Goal: Task Accomplishment & Management: Complete application form

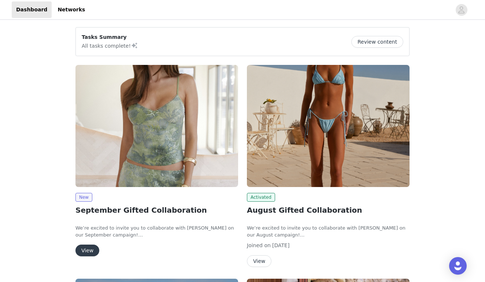
click at [88, 248] on button "View" at bounding box center [87, 250] width 24 height 12
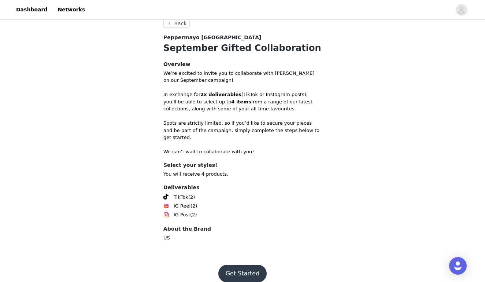
scroll to position [271, 0]
click at [241, 265] on button "Get Started" at bounding box center [242, 274] width 49 height 18
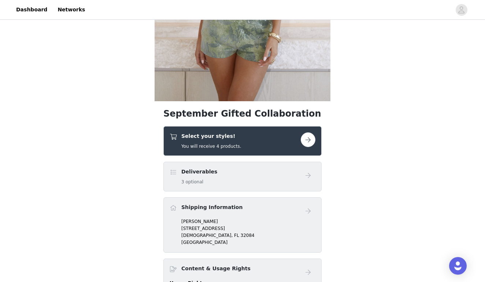
scroll to position [185, 0]
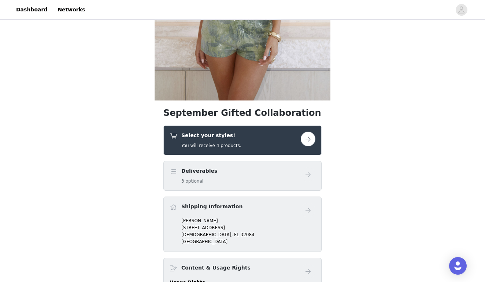
click at [245, 150] on div "Select your styles! You will receive 4 products." at bounding box center [242, 140] width 158 height 30
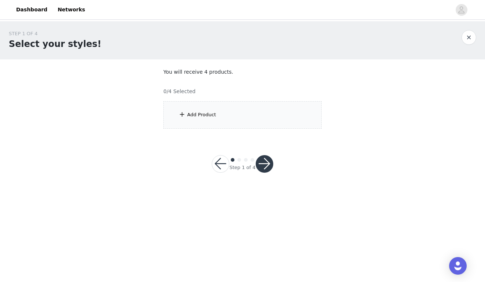
click at [256, 105] on div "Add Product" at bounding box center [242, 114] width 158 height 27
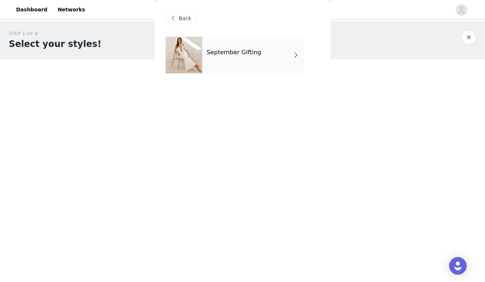
click at [262, 50] on div "September Gifting" at bounding box center [253, 55] width 102 height 37
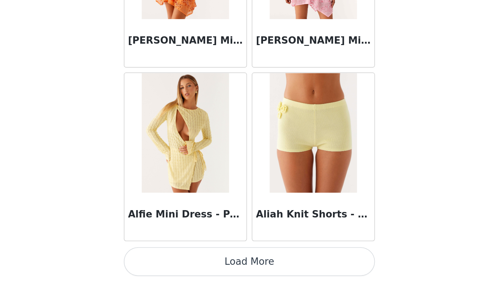
click at [166, 260] on button "Load More" at bounding box center [243, 269] width 154 height 18
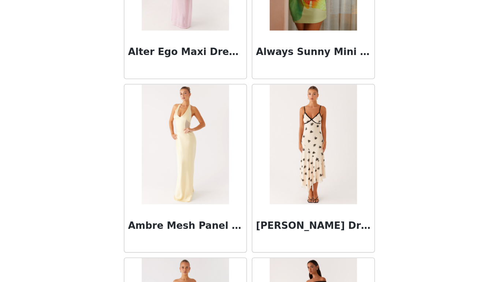
scroll to position [1810, 0]
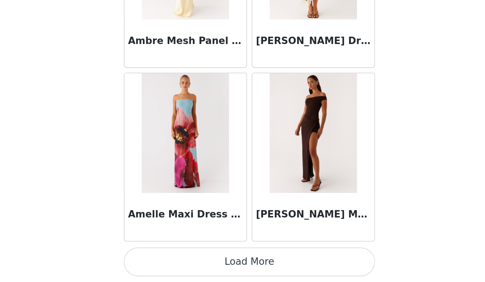
click at [166, 260] on button "Load More" at bounding box center [243, 269] width 154 height 18
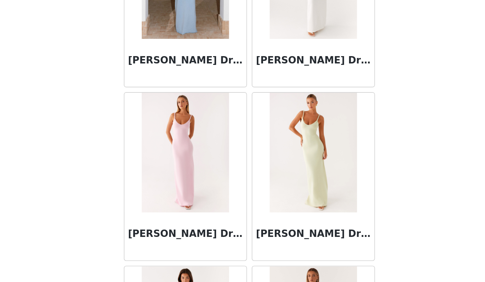
scroll to position [2262, 0]
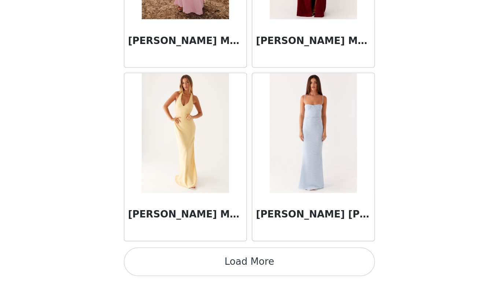
click at [166, 260] on button "Load More" at bounding box center [243, 269] width 154 height 18
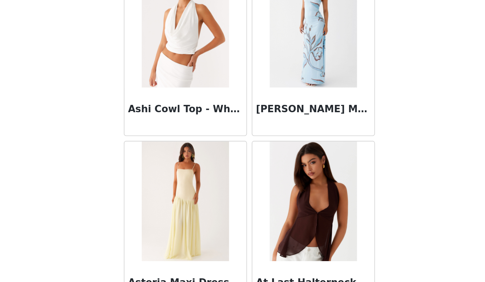
scroll to position [3573, 0]
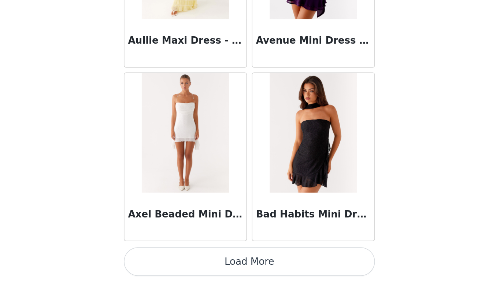
click at [166, 260] on button "Load More" at bounding box center [243, 269] width 154 height 18
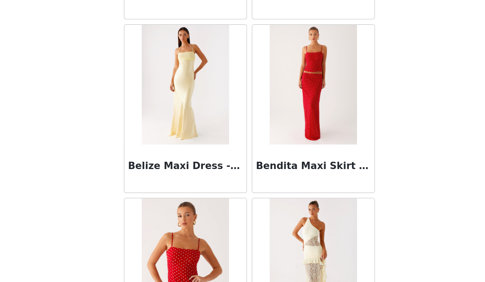
scroll to position [5013, 0]
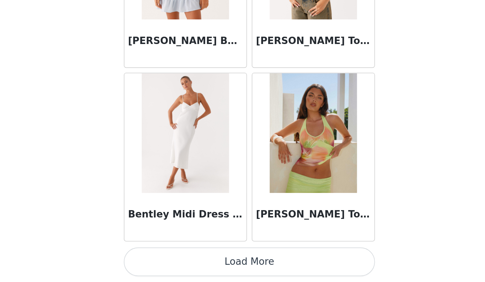
click at [166, 260] on button "Load More" at bounding box center [243, 269] width 154 height 18
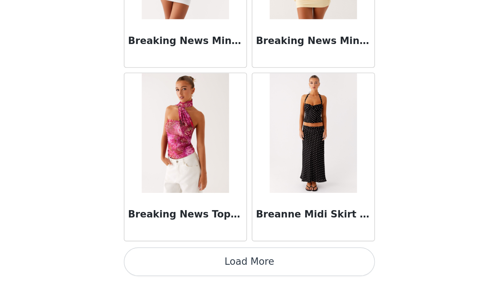
scroll to position [6150, 0]
click at [167, 260] on button "Load More" at bounding box center [243, 269] width 154 height 18
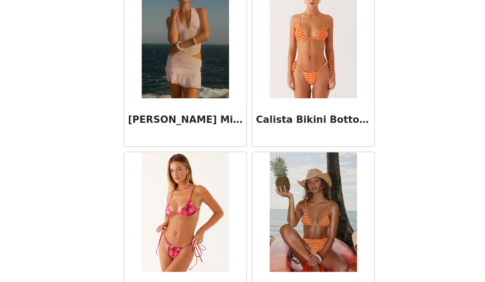
scroll to position [7185, 0]
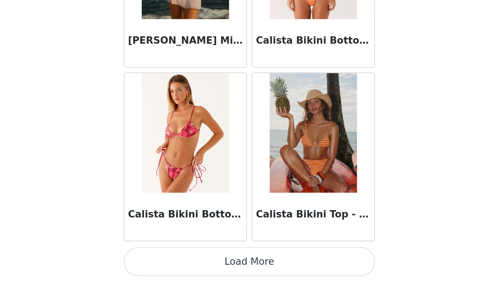
click at [166, 260] on button "Load More" at bounding box center [243, 269] width 154 height 18
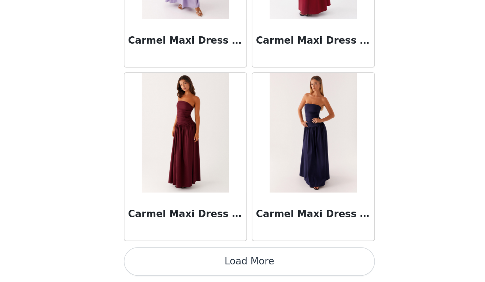
scroll to position [0, 0]
click at [169, 260] on button "Load More" at bounding box center [243, 269] width 154 height 18
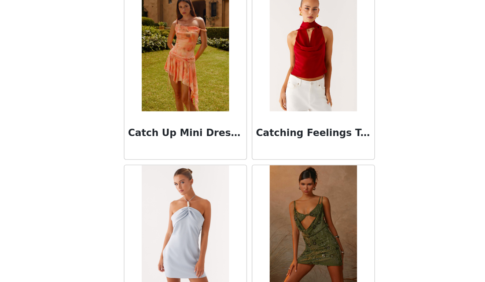
scroll to position [9281, 0]
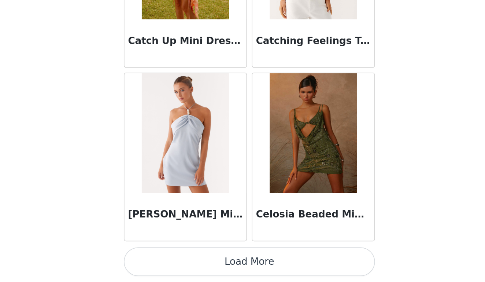
click at [168, 260] on button "Load More" at bounding box center [243, 269] width 154 height 18
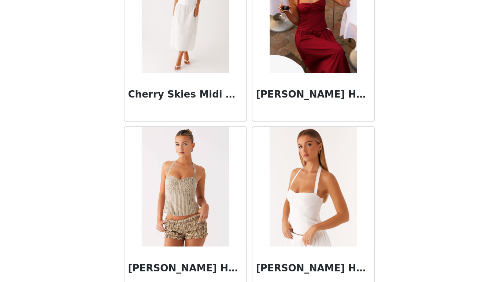
scroll to position [10060, 0]
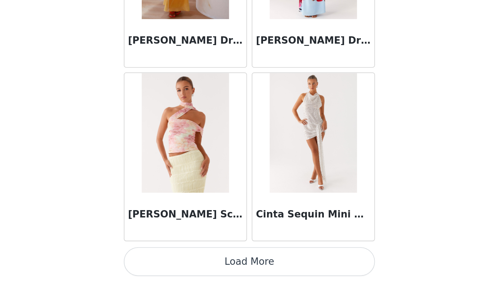
click at [166, 260] on button "Load More" at bounding box center [243, 269] width 154 height 18
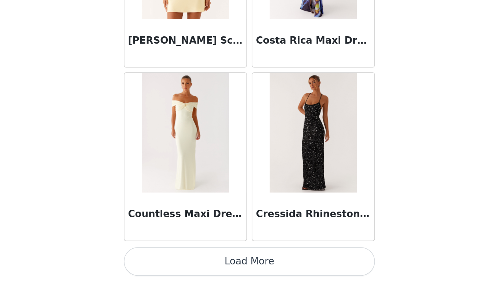
scroll to position [0, 0]
click at [166, 260] on button "Load More" at bounding box center [243, 269] width 154 height 18
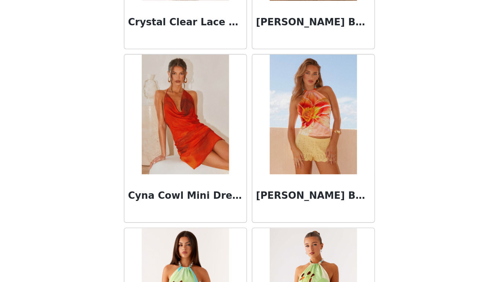
scroll to position [12145, 0]
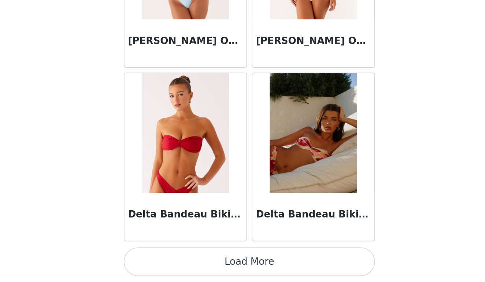
click at [166, 260] on button "Load More" at bounding box center [243, 269] width 154 height 18
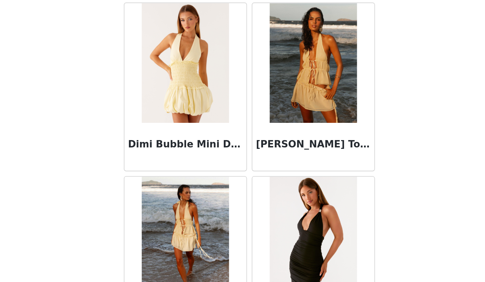
scroll to position [13533, 0]
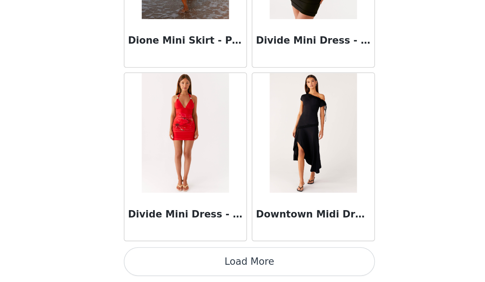
click at [166, 260] on button "Load More" at bounding box center [243, 269] width 154 height 18
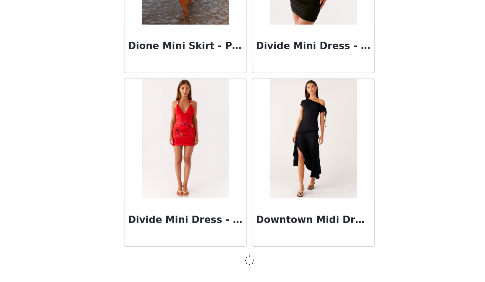
scroll to position [13582, 0]
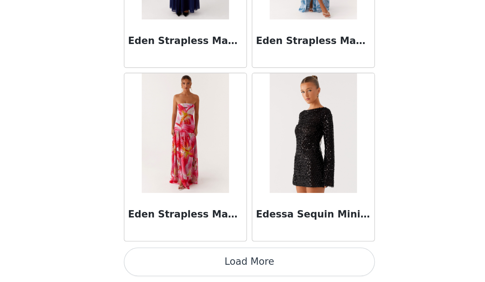
click at [166, 260] on button "Load More" at bounding box center [243, 269] width 154 height 18
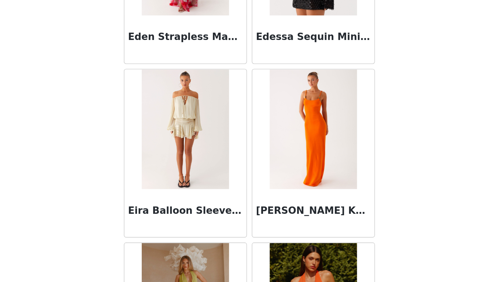
scroll to position [14754, 0]
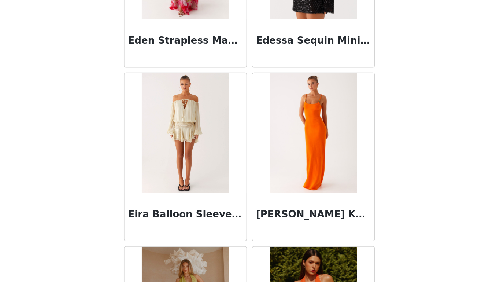
click at [177, 154] on img at bounding box center [203, 190] width 53 height 73
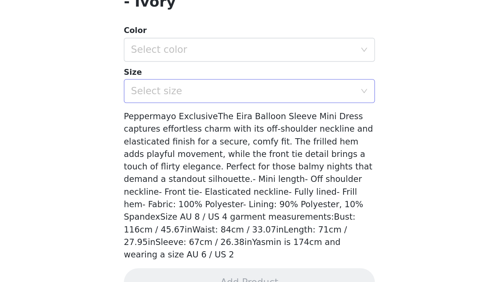
scroll to position [90, 0]
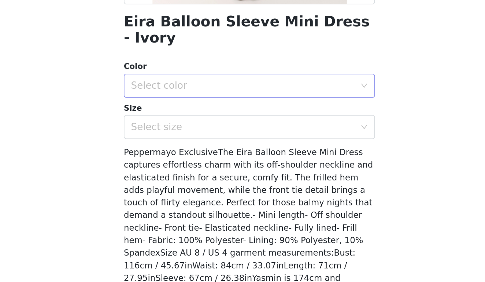
click at [170, 155] on div "Select color" at bounding box center [240, 162] width 140 height 14
click at [166, 162] on li "Ivory" at bounding box center [243, 168] width 154 height 12
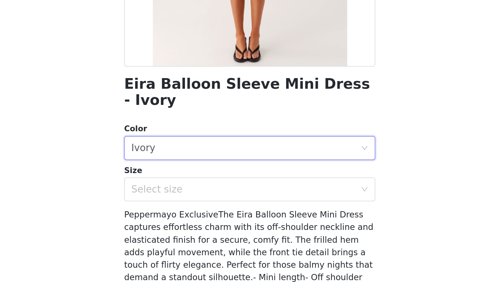
scroll to position [100, 0]
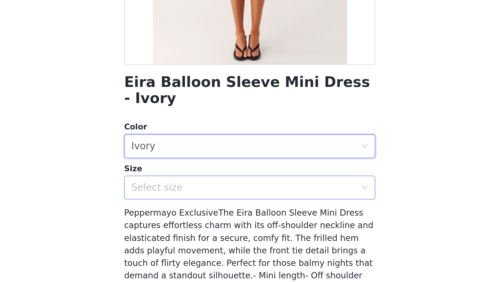
click at [170, 173] on div "Select size" at bounding box center [238, 176] width 137 height 7
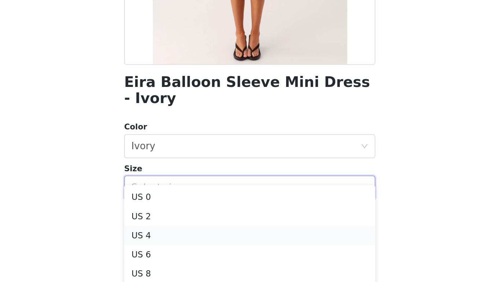
click at [166, 200] on li "US 4" at bounding box center [243, 206] width 154 height 12
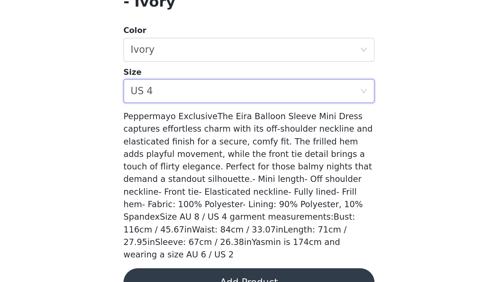
scroll to position [0, 0]
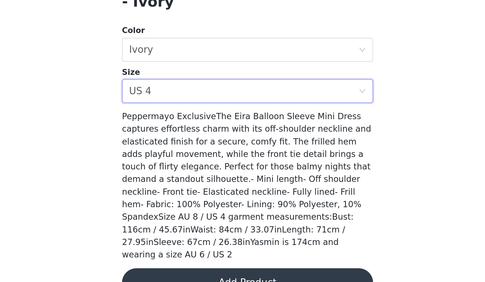
click at [166, 273] on button "Add Product" at bounding box center [243, 282] width 154 height 18
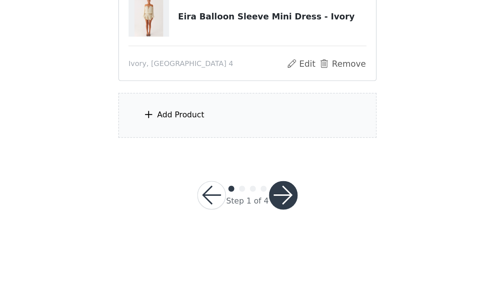
click at [163, 166] on div "Add Product" at bounding box center [242, 179] width 158 height 27
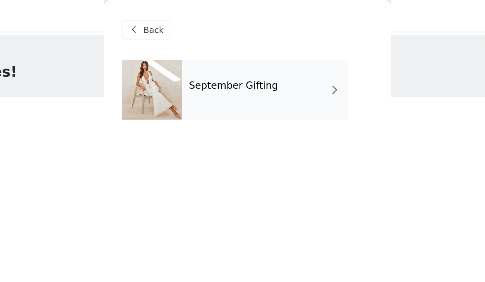
scroll to position [-1, 0]
click at [207, 54] on h4 "September Gifting" at bounding box center [234, 52] width 55 height 7
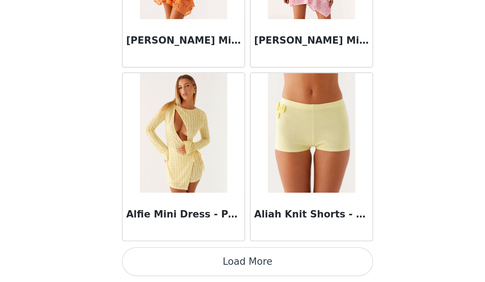
scroll to position [0, 0]
click at [166, 260] on button "Load More" at bounding box center [243, 269] width 154 height 18
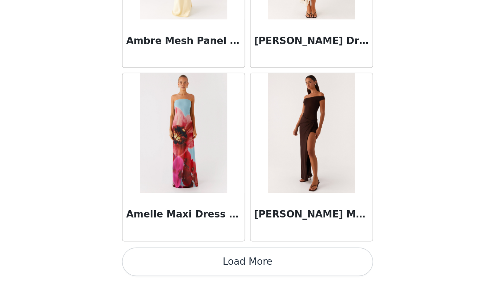
click at [166, 260] on button "Load More" at bounding box center [243, 269] width 154 height 18
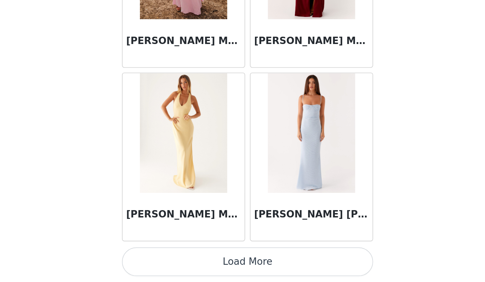
click at [166, 260] on button "Load More" at bounding box center [243, 269] width 154 height 18
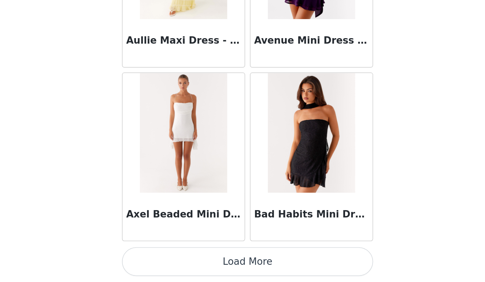
scroll to position [4022, 0]
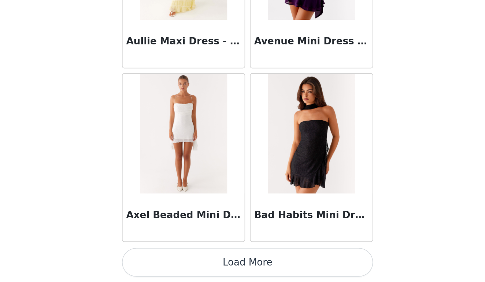
click at [166, 261] on button "Load More" at bounding box center [243, 270] width 154 height 18
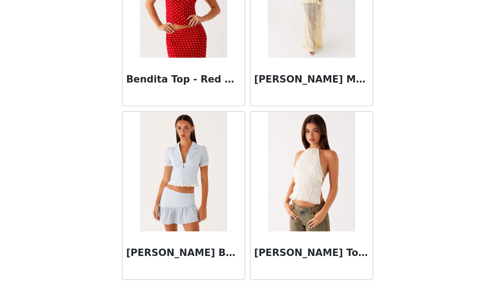
scroll to position [5079, 0]
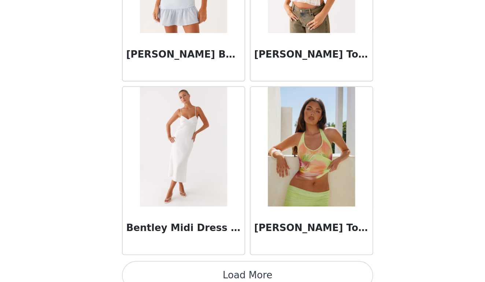
click at [166, 269] on button "Load More" at bounding box center [243, 278] width 154 height 18
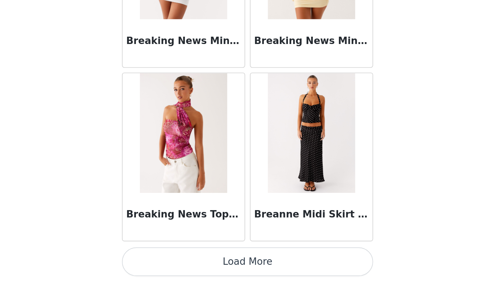
click at [166, 260] on button "Load More" at bounding box center [243, 269] width 154 height 18
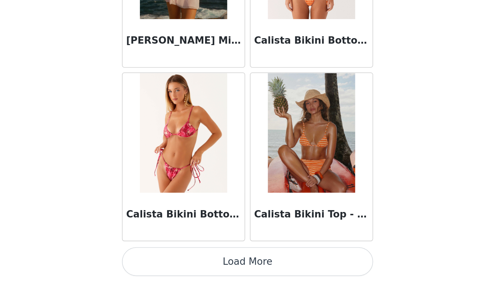
scroll to position [0, 0]
click at [166, 260] on button "Load More" at bounding box center [243, 269] width 154 height 18
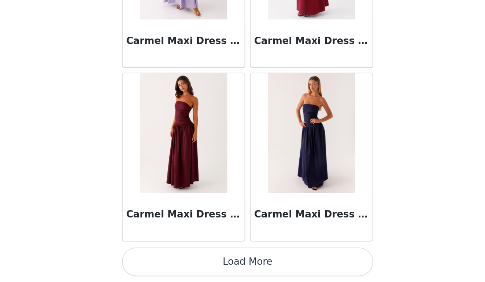
click at [166, 260] on button "Load More" at bounding box center [243, 269] width 154 height 18
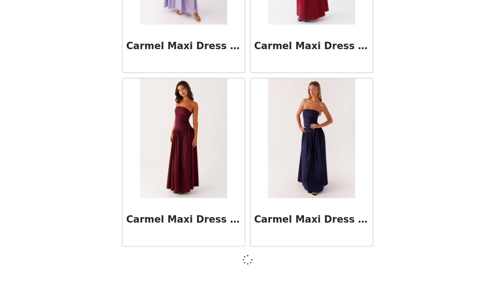
scroll to position [8271, 0]
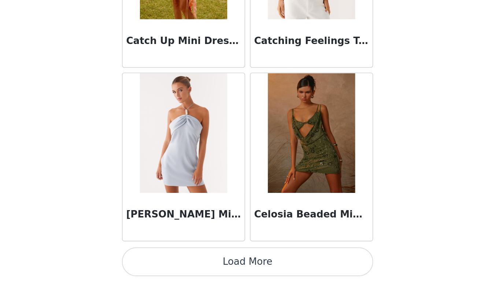
click at [166, 260] on button "Load More" at bounding box center [243, 269] width 154 height 18
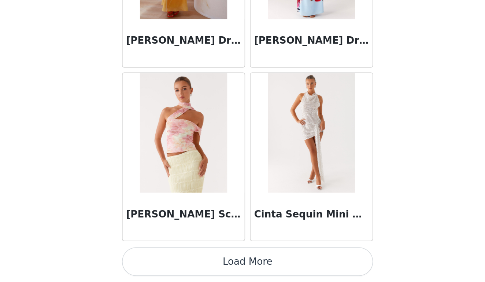
click at [166, 260] on button "Load More" at bounding box center [243, 269] width 154 height 18
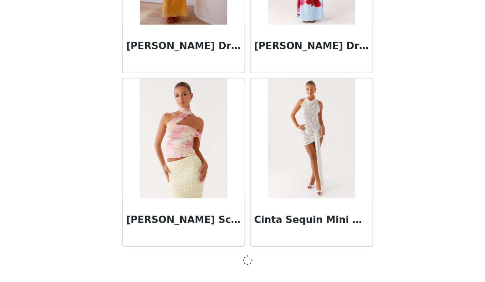
scroll to position [10395, 0]
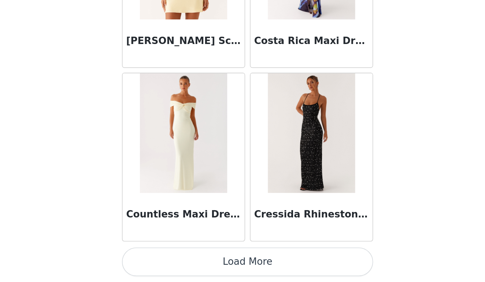
click at [166, 260] on button "Load More" at bounding box center [243, 269] width 154 height 18
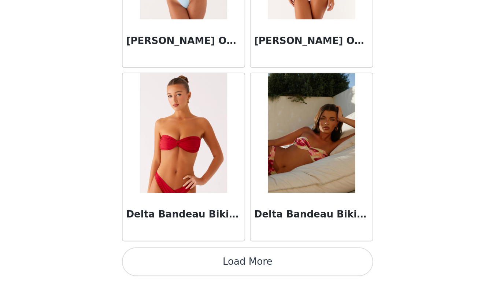
click at [166, 260] on button "Load More" at bounding box center [243, 269] width 154 height 18
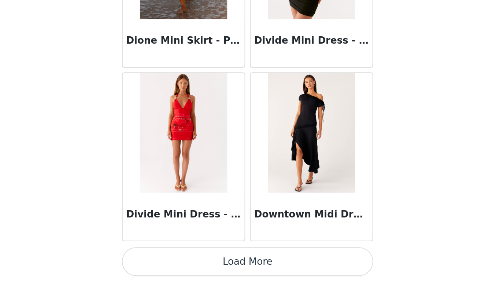
click at [166, 260] on button "Load More" at bounding box center [243, 269] width 154 height 18
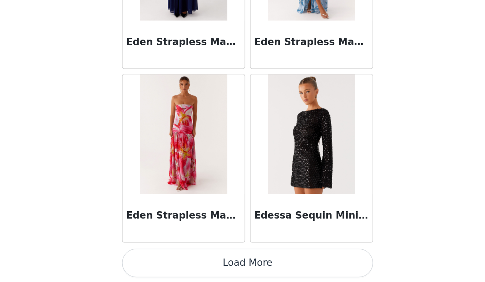
scroll to position [14647, 0]
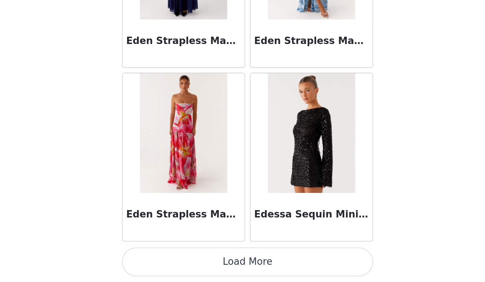
click at [166, 260] on button "Load More" at bounding box center [243, 269] width 154 height 18
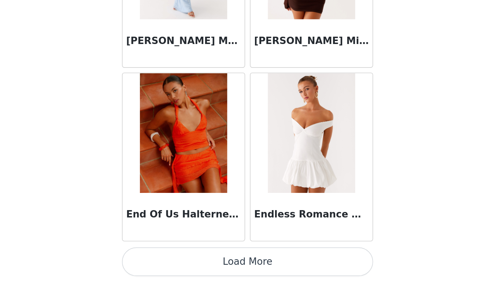
scroll to position [0, 0]
click at [166, 260] on button "Load More" at bounding box center [243, 269] width 154 height 18
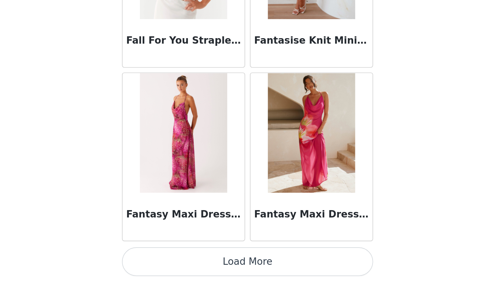
click at [166, 260] on button "Load More" at bounding box center [243, 269] width 154 height 18
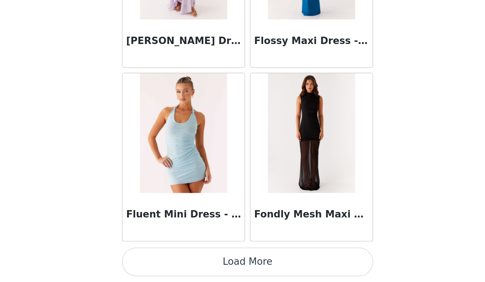
click at [166, 260] on button "Load More" at bounding box center [243, 269] width 154 height 18
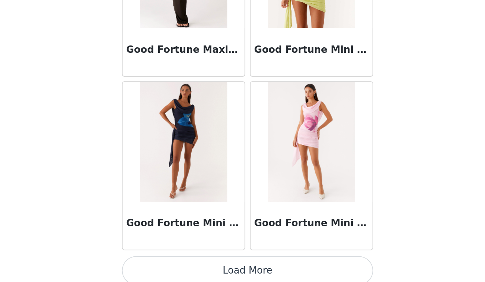
scroll to position [18889, 0]
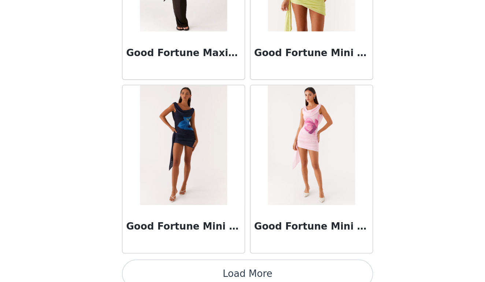
click at [166, 268] on button "Load More" at bounding box center [243, 277] width 154 height 18
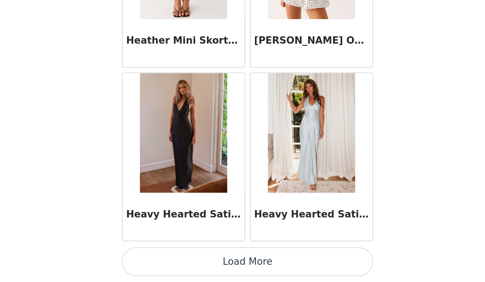
click at [166, 260] on button "Load More" at bounding box center [243, 269] width 154 height 18
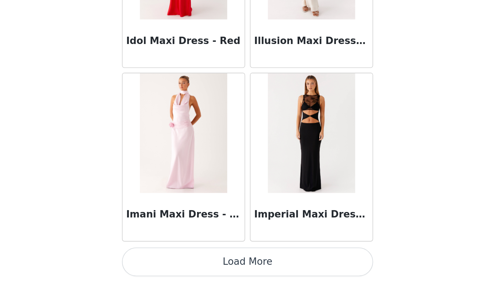
click at [166, 260] on button "Load More" at bounding box center [243, 269] width 154 height 18
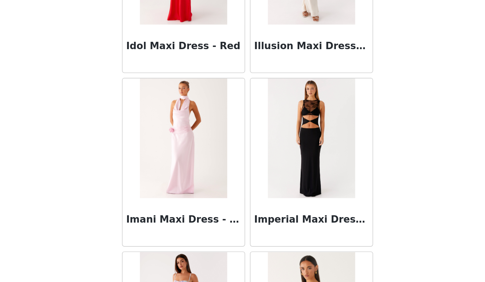
scroll to position [0, 0]
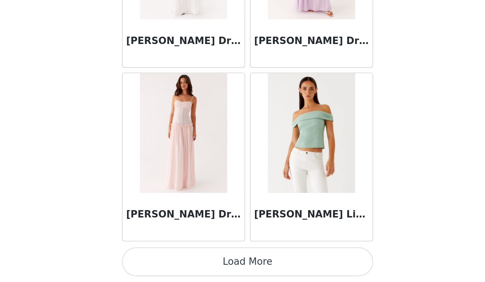
click at [166, 260] on button "Load More" at bounding box center [243, 269] width 154 height 18
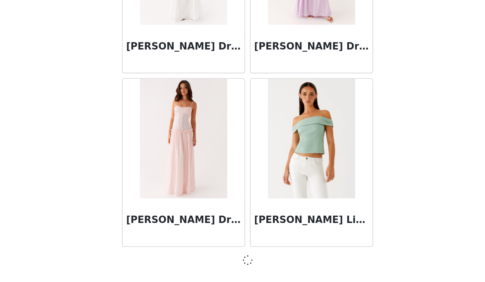
scroll to position [22079, 0]
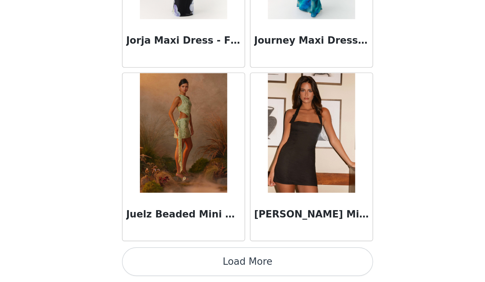
click at [166, 260] on button "Load More" at bounding box center [243, 269] width 154 height 18
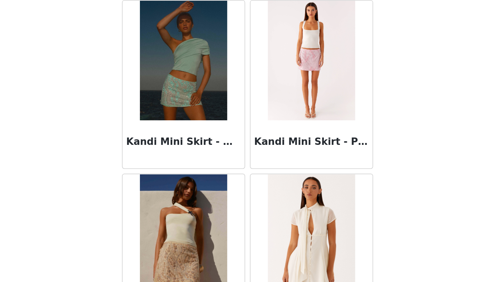
scroll to position [23966, 0]
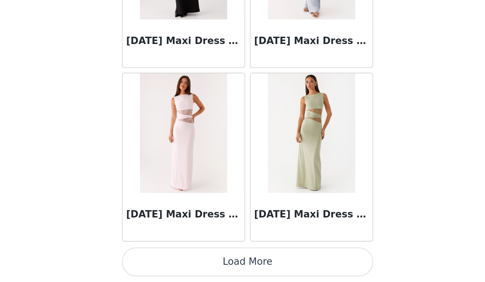
click at [166, 260] on button "Load More" at bounding box center [243, 269] width 154 height 18
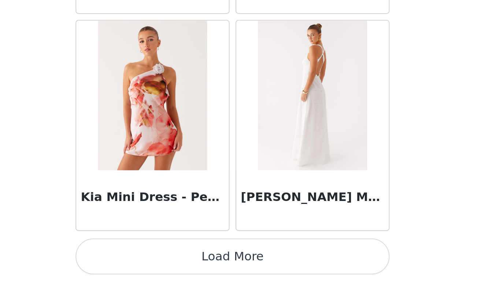
scroll to position [0, 0]
click at [166, 260] on button "Load More" at bounding box center [243, 269] width 154 height 18
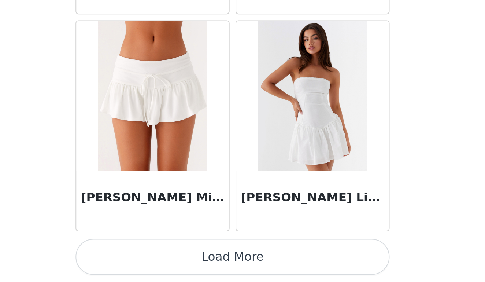
click at [166, 260] on button "Load More" at bounding box center [243, 269] width 154 height 18
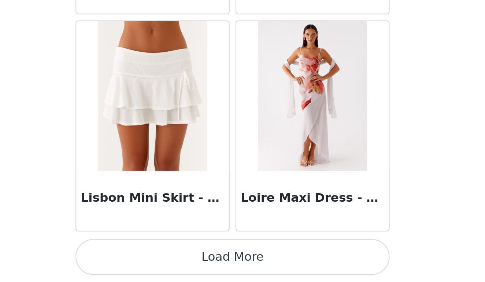
click at [166, 260] on button "Load More" at bounding box center [243, 269] width 154 height 18
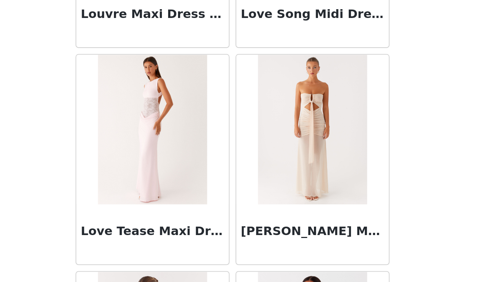
scroll to position [28073, 0]
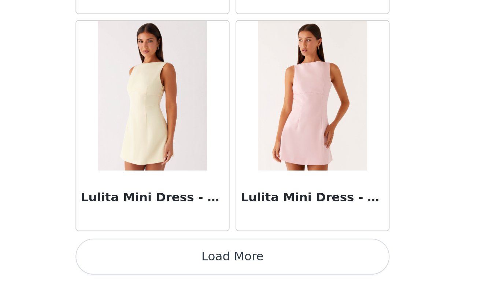
click at [166, 260] on button "Load More" at bounding box center [243, 269] width 154 height 18
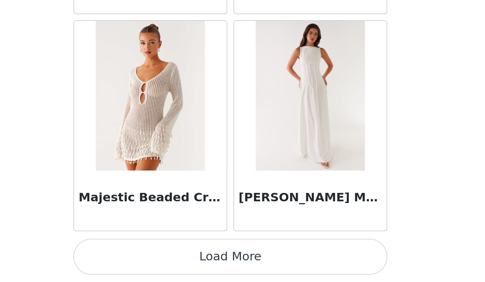
scroll to position [0, 0]
click at [166, 260] on button "Load More" at bounding box center [243, 269] width 154 height 18
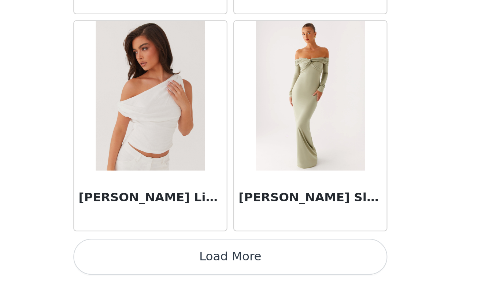
scroll to position [30580, 0]
click at [166, 260] on button "Load More" at bounding box center [243, 269] width 154 height 18
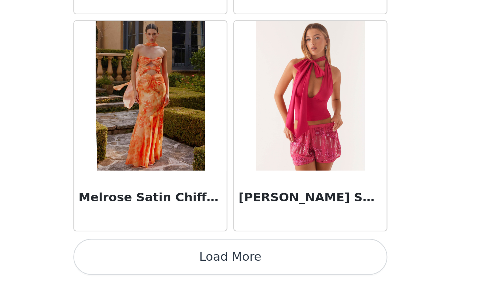
click at [166, 260] on button "Load More" at bounding box center [243, 269] width 154 height 18
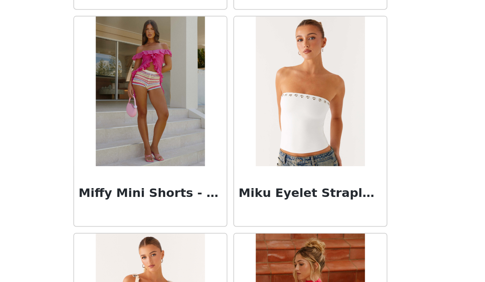
scroll to position [32068, 0]
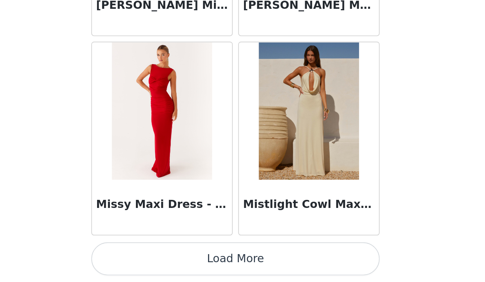
click at [166, 260] on button "Load More" at bounding box center [243, 269] width 154 height 18
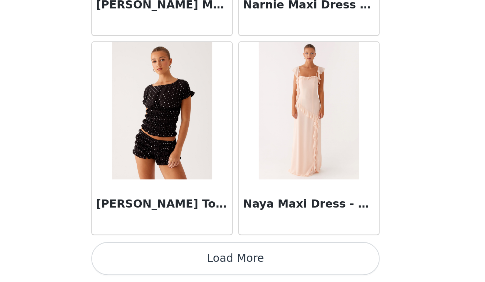
scroll to position [0, 0]
click at [166, 260] on button "Load More" at bounding box center [243, 269] width 154 height 18
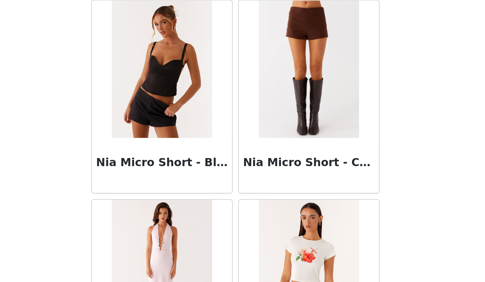
scroll to position [34106, 0]
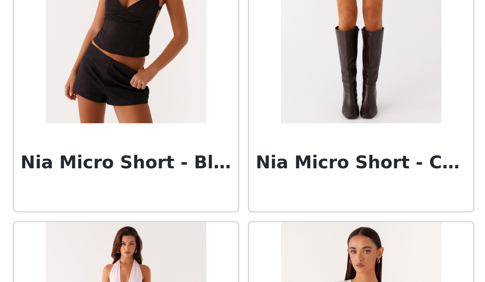
click at [166, 207] on div "Nia Micro Short - Black" at bounding box center [203, 221] width 75 height 29
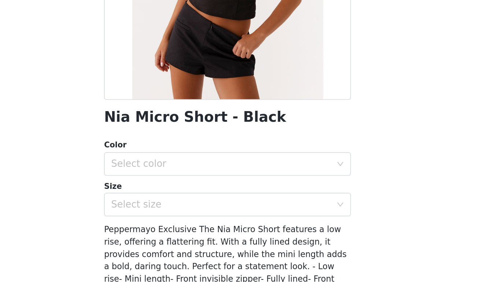
scroll to position [4, 0]
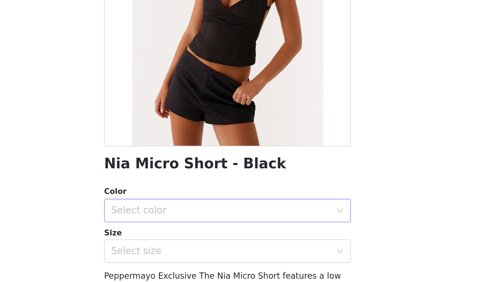
click at [170, 233] on div "Select color" at bounding box center [238, 236] width 137 height 7
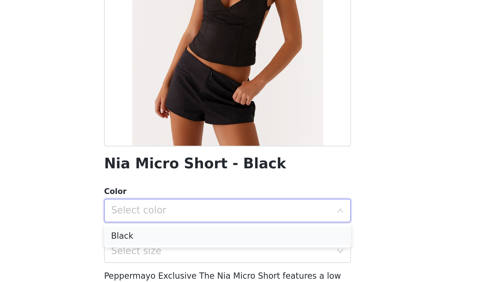
click at [166, 247] on li "Black" at bounding box center [243, 253] width 154 height 12
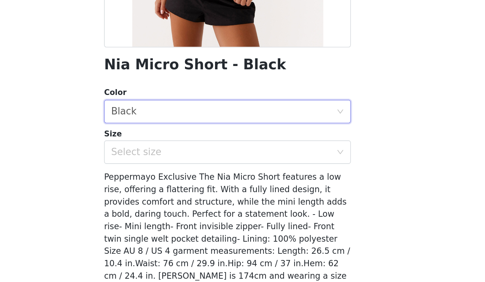
scroll to position [69, 0]
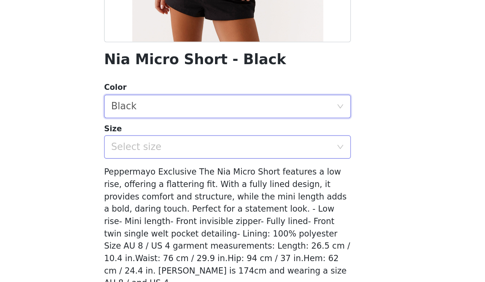
click at [170, 194] on div "Select size" at bounding box center [238, 197] width 137 height 7
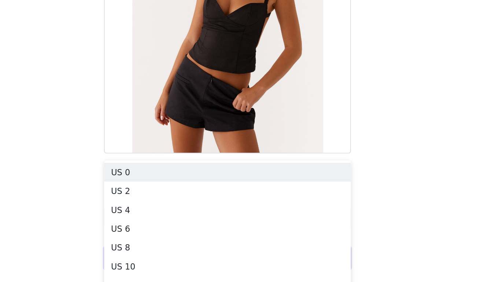
scroll to position [0, 0]
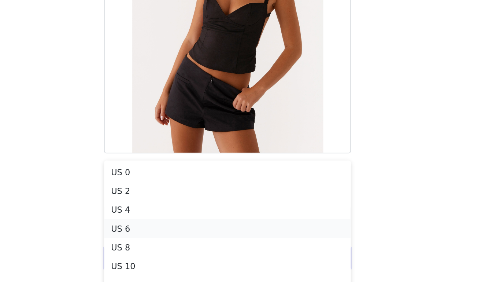
click at [166, 242] on li "US 6" at bounding box center [243, 248] width 154 height 12
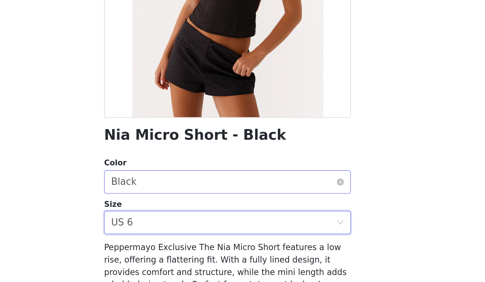
scroll to position [23, 0]
click at [170, 237] on div "Select size US 6" at bounding box center [240, 244] width 140 height 14
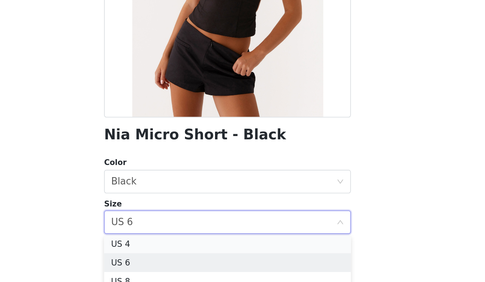
scroll to position [25, 0]
click at [166, 252] on li "US 4" at bounding box center [243, 258] width 154 height 12
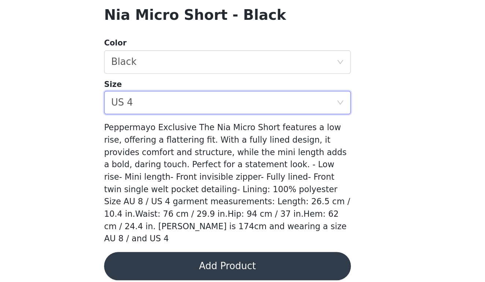
scroll to position [96, 0]
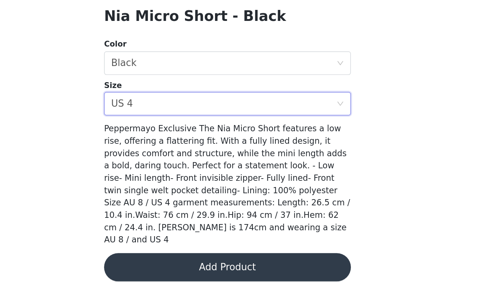
click at [166, 263] on button "Add Product" at bounding box center [243, 272] width 154 height 18
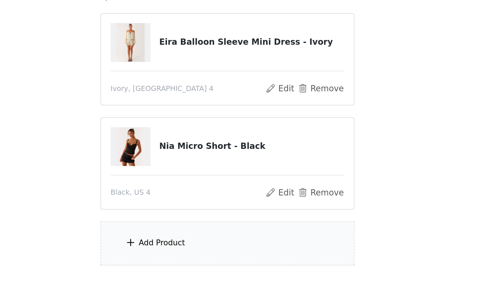
scroll to position [16, 0]
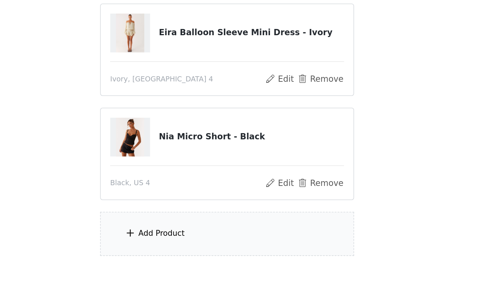
click at [163, 214] on div "Add Product" at bounding box center [242, 227] width 158 height 27
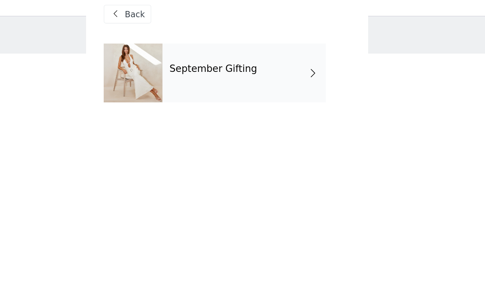
scroll to position [4, 0]
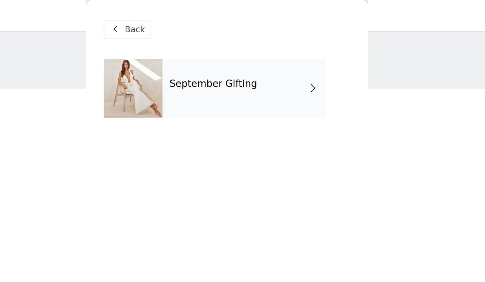
click at [207, 52] on h4 "September Gifting" at bounding box center [234, 52] width 55 height 7
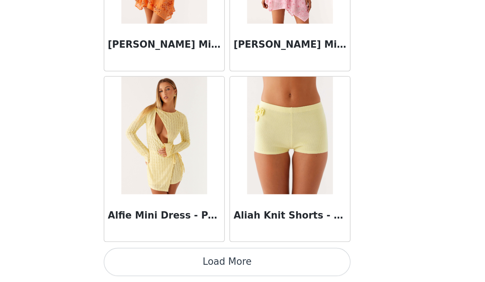
scroll to position [38, 0]
click at [166, 260] on button "Load More" at bounding box center [243, 269] width 154 height 18
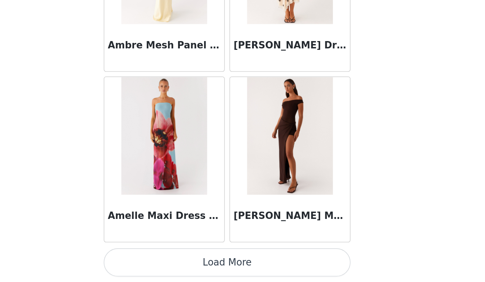
click at [166, 260] on button "Load More" at bounding box center [243, 269] width 154 height 18
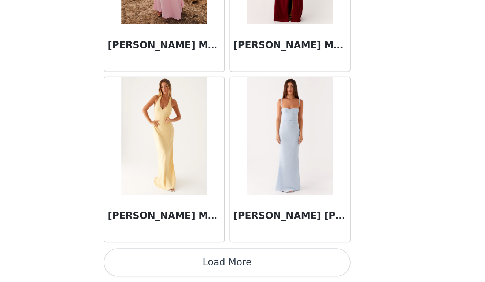
click at [166, 260] on button "Load More" at bounding box center [243, 269] width 154 height 18
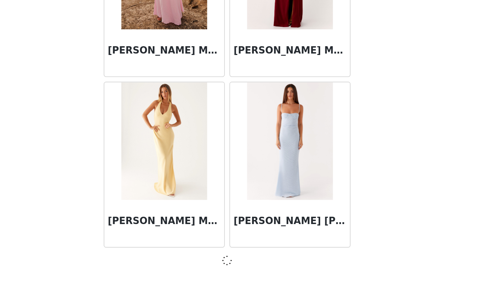
scroll to position [2960, 0]
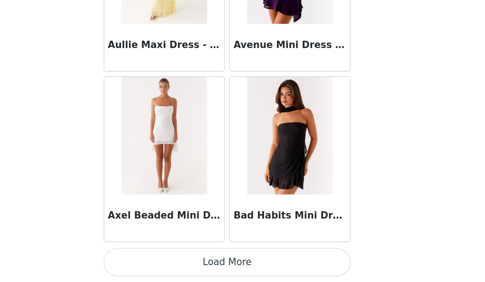
click at [166, 260] on button "Load More" at bounding box center [243, 269] width 154 height 18
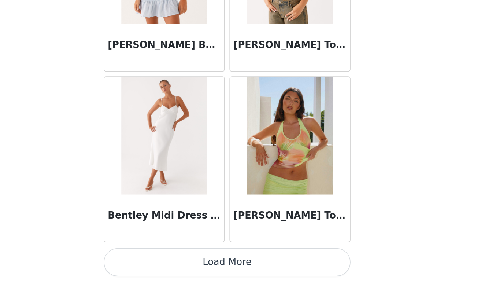
click at [166, 260] on button "Load More" at bounding box center [243, 269] width 154 height 18
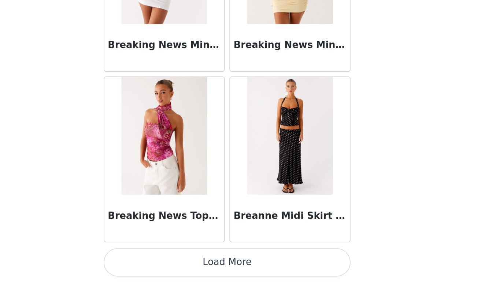
click at [166, 260] on button "Load More" at bounding box center [243, 269] width 154 height 18
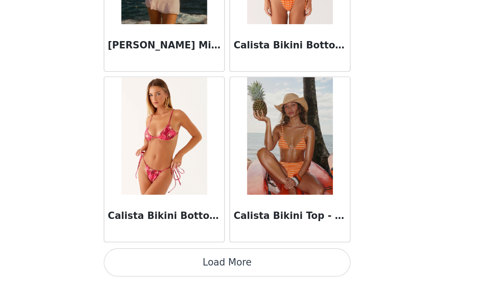
click at [166, 260] on button "Load More" at bounding box center [243, 269] width 154 height 18
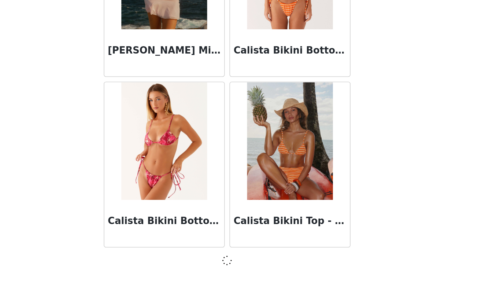
scroll to position [7209, 0]
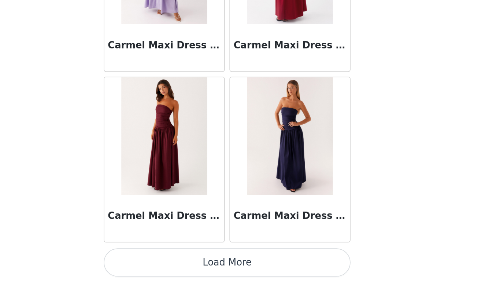
click at [166, 260] on button "Load More" at bounding box center [243, 269] width 154 height 18
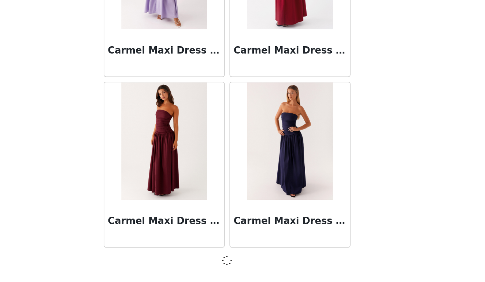
scroll to position [8271, 0]
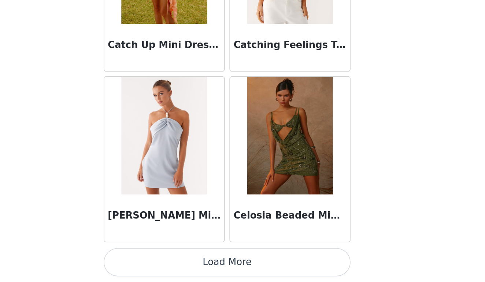
click at [166, 260] on button "Load More" at bounding box center [243, 269] width 154 height 18
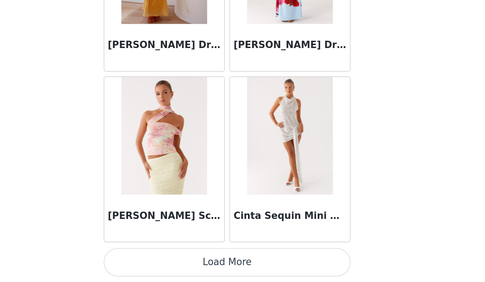
click at [166, 260] on button "Load More" at bounding box center [243, 269] width 154 height 18
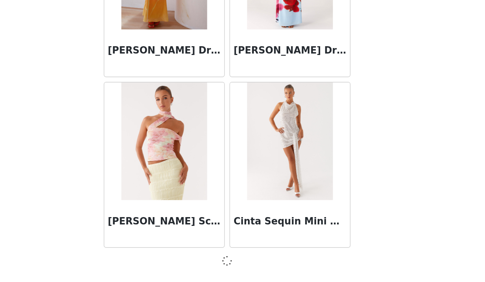
scroll to position [10395, 0]
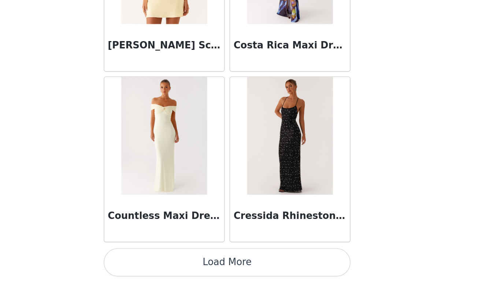
click at [166, 260] on button "Load More" at bounding box center [243, 269] width 154 height 18
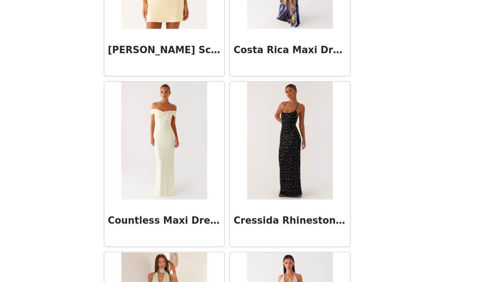
scroll to position [38, 0]
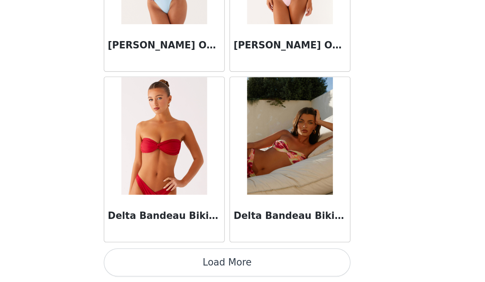
click at [166, 260] on button "Load More" at bounding box center [243, 269] width 154 height 18
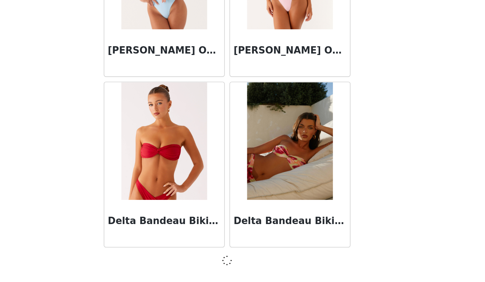
scroll to position [12520, 0]
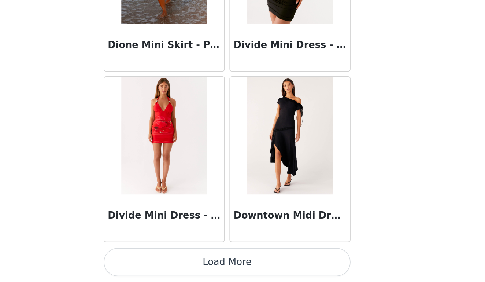
click at [166, 260] on button "Load More" at bounding box center [243, 269] width 154 height 18
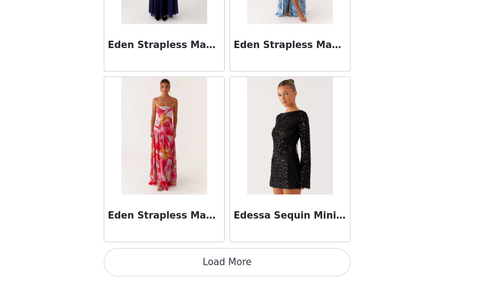
click at [166, 260] on button "Load More" at bounding box center [243, 269] width 154 height 18
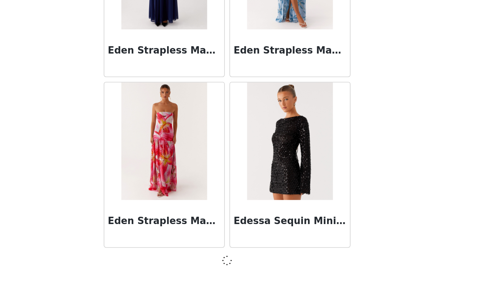
scroll to position [14644, 0]
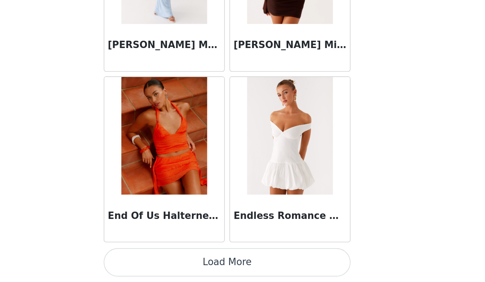
click at [166, 260] on button "Load More" at bounding box center [243, 269] width 154 height 18
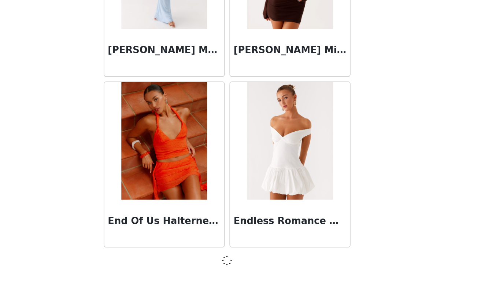
scroll to position [15706, 0]
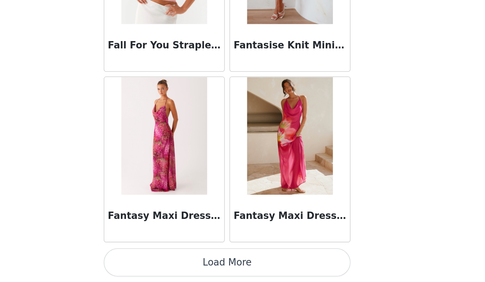
click at [166, 260] on button "Load More" at bounding box center [243, 269] width 154 height 18
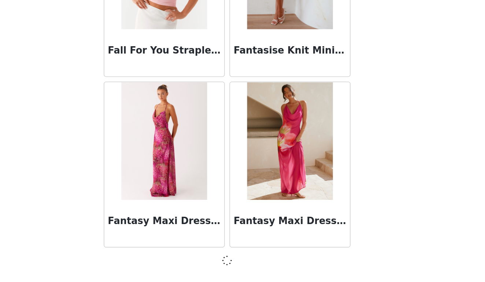
scroll to position [16769, 0]
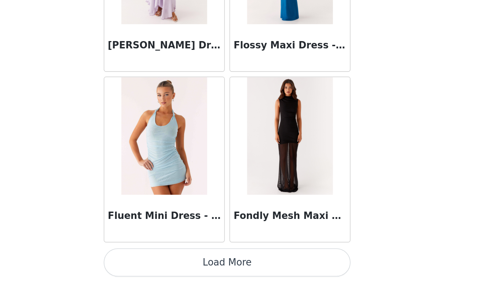
click at [166, 260] on button "Load More" at bounding box center [243, 269] width 154 height 18
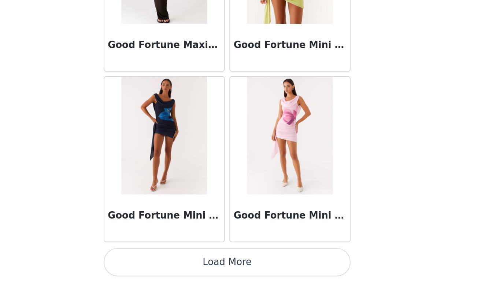
scroll to position [18896, 0]
click at [166, 260] on button "Load More" at bounding box center [243, 269] width 154 height 18
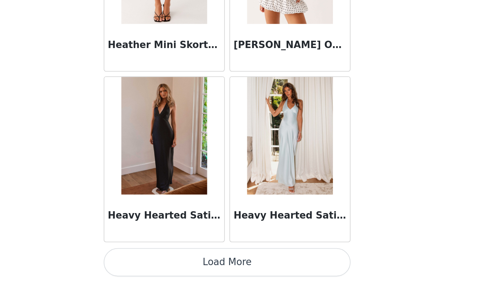
scroll to position [19958, 0]
click at [166, 260] on button "Load More" at bounding box center [243, 269] width 154 height 18
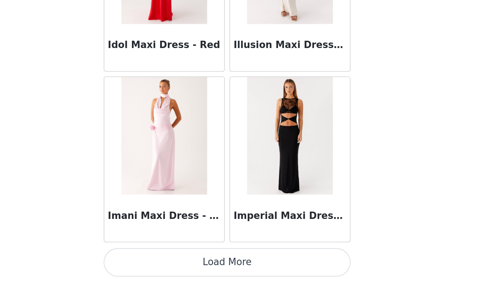
scroll to position [21021, 0]
click at [166, 260] on button "Load More" at bounding box center [243, 269] width 154 height 18
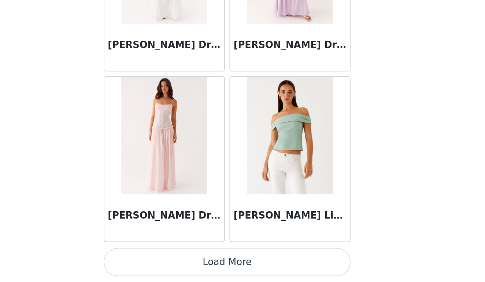
scroll to position [38, 0]
click at [166, 260] on button "Load More" at bounding box center [243, 269] width 154 height 18
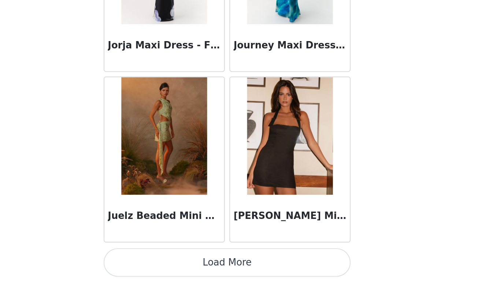
scroll to position [23145, 0]
click at [166, 260] on button "Load More" at bounding box center [243, 269] width 154 height 18
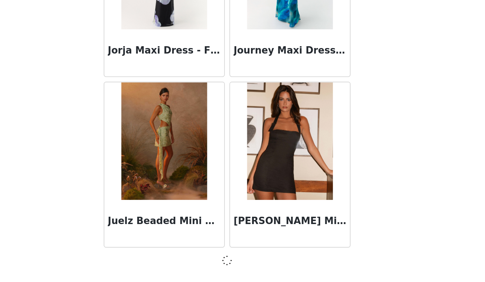
scroll to position [23142, 0]
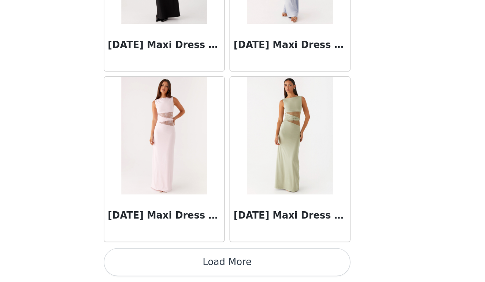
click at [166, 260] on button "Load More" at bounding box center [243, 269] width 154 height 18
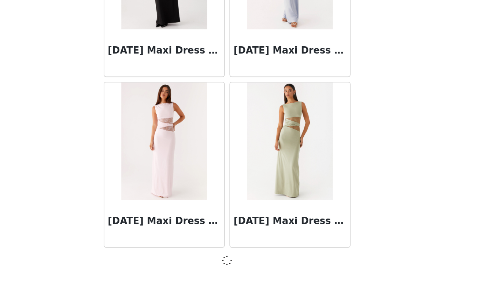
scroll to position [24204, 0]
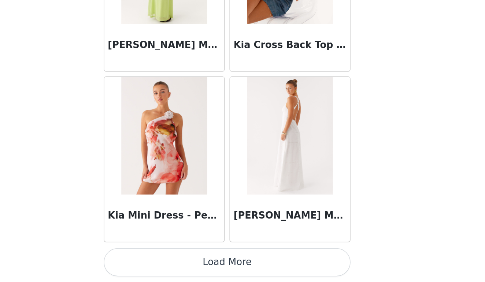
click at [166, 260] on button "Load More" at bounding box center [243, 269] width 154 height 18
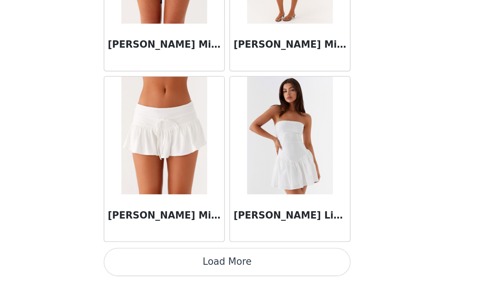
scroll to position [38, 0]
click at [166, 260] on button "Load More" at bounding box center [243, 269] width 154 height 18
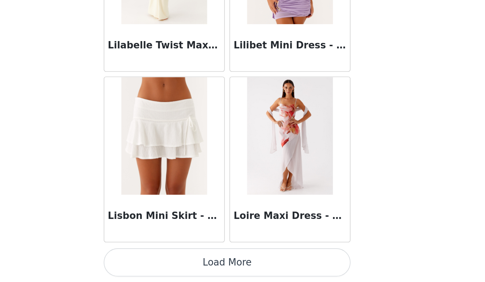
click at [166, 260] on button "Load More" at bounding box center [243, 269] width 154 height 18
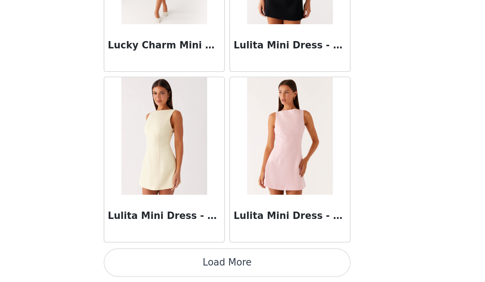
click at [166, 260] on button "Load More" at bounding box center [243, 269] width 154 height 18
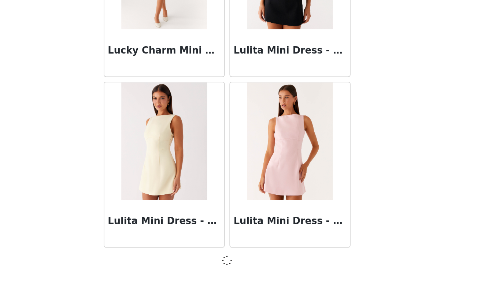
scroll to position [28453, 0]
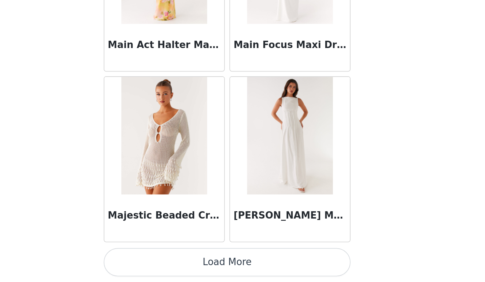
click at [166, 260] on button "Load More" at bounding box center [243, 269] width 154 height 18
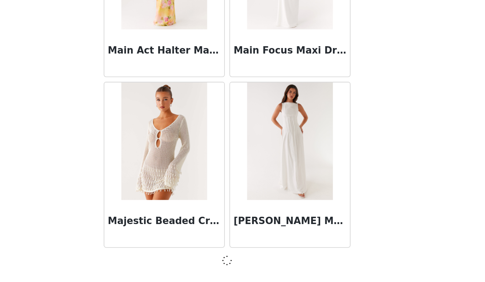
scroll to position [29515, 0]
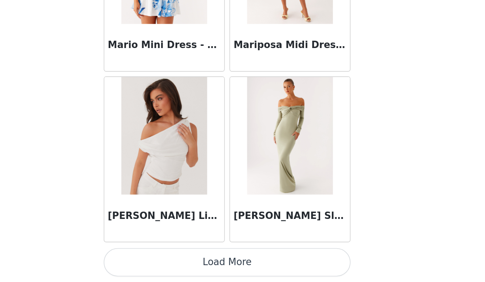
click at [166, 260] on button "Load More" at bounding box center [243, 269] width 154 height 18
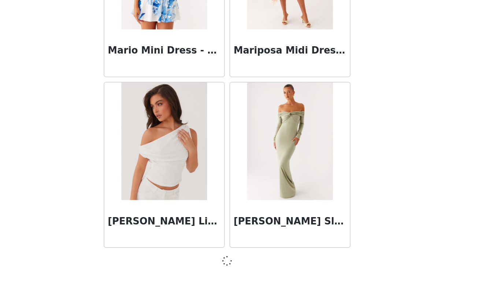
scroll to position [30577, 0]
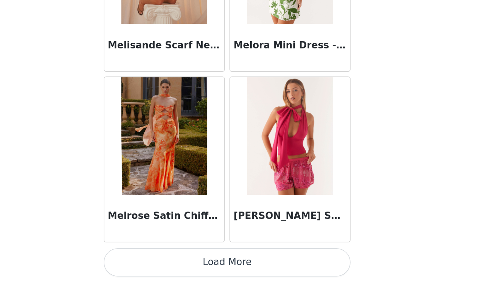
click at [166, 260] on button "Load More" at bounding box center [243, 269] width 154 height 18
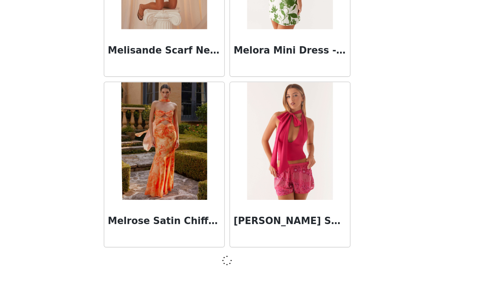
scroll to position [31639, 0]
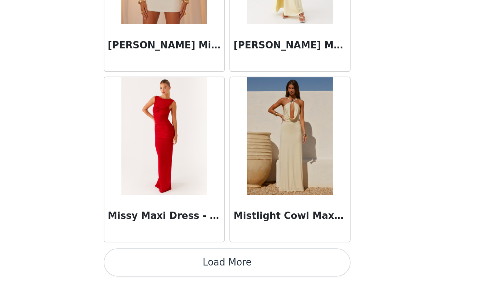
click at [166, 260] on button "Load More" at bounding box center [243, 269] width 154 height 18
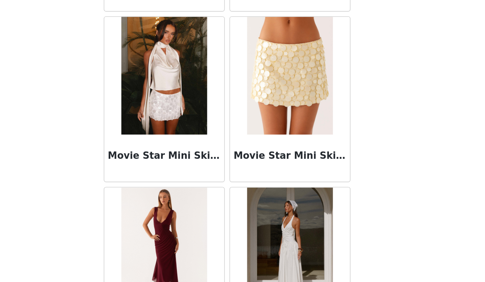
scroll to position [33767, 0]
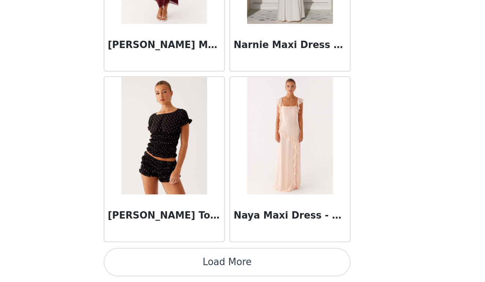
click at [166, 260] on button "Load More" at bounding box center [243, 269] width 154 height 18
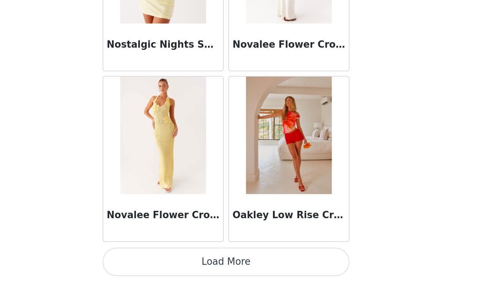
scroll to position [38, 0]
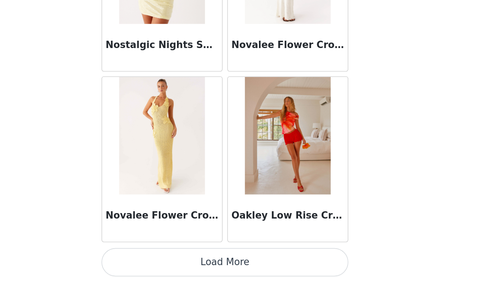
click at [166, 260] on button "Load More" at bounding box center [243, 269] width 154 height 18
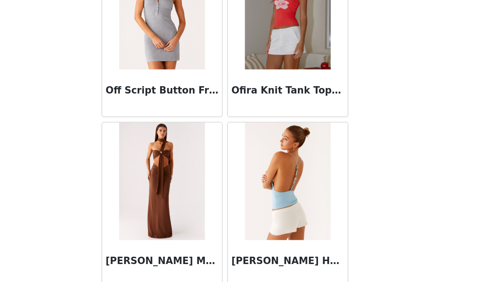
scroll to position [35334, 0]
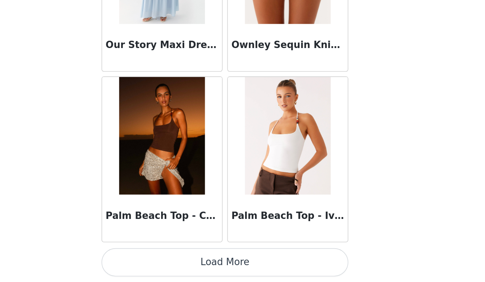
click at [166, 260] on button "Load More" at bounding box center [243, 269] width 154 height 18
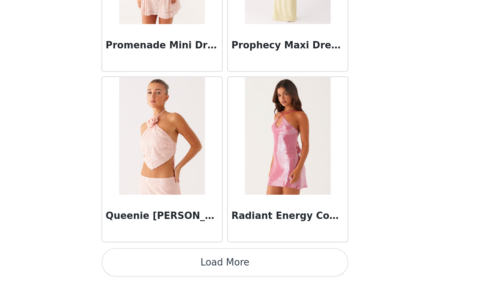
click at [166, 260] on button "Load More" at bounding box center [243, 269] width 154 height 18
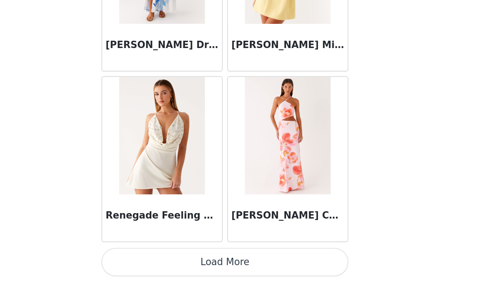
scroll to position [38, 0]
click at [166, 260] on button "Load More" at bounding box center [243, 269] width 154 height 18
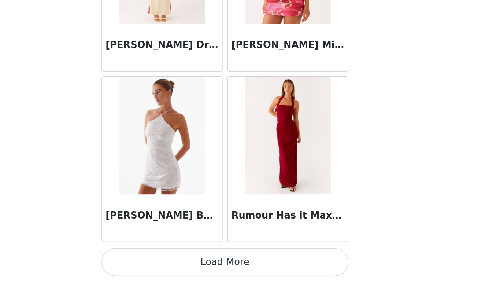
click at [166, 260] on button "Load More" at bounding box center [243, 269] width 154 height 18
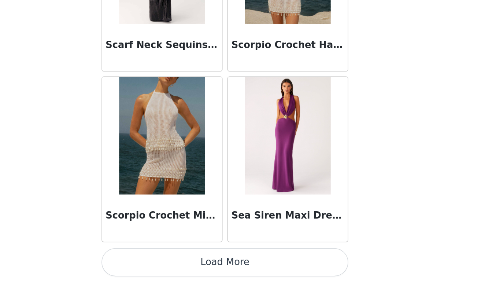
click at [166, 260] on button "Load More" at bounding box center [243, 269] width 154 height 18
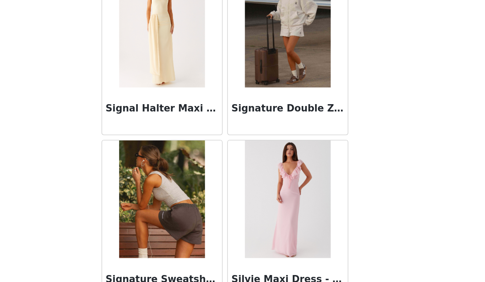
scroll to position [41097, 0]
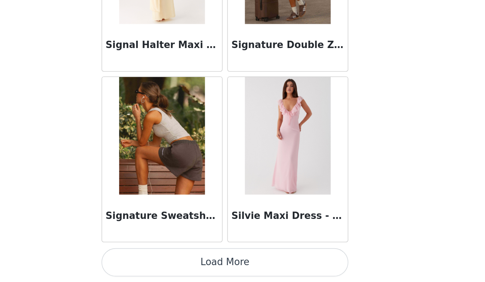
click at [166, 260] on button "Load More" at bounding box center [243, 269] width 154 height 18
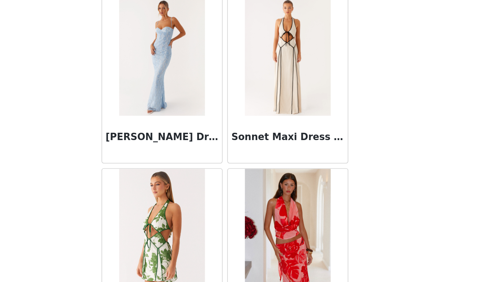
scroll to position [42207, 0]
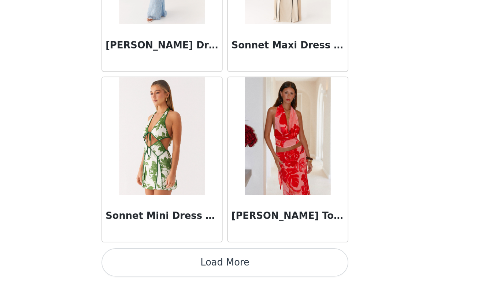
click at [166, 260] on button "Load More" at bounding box center [243, 269] width 154 height 18
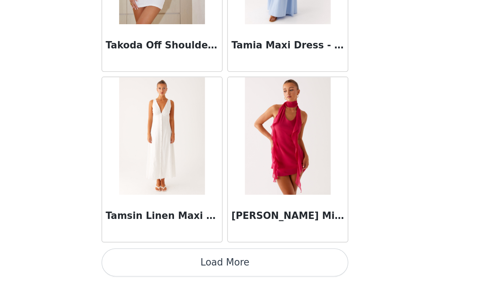
click at [166, 260] on button "Load More" at bounding box center [243, 269] width 154 height 18
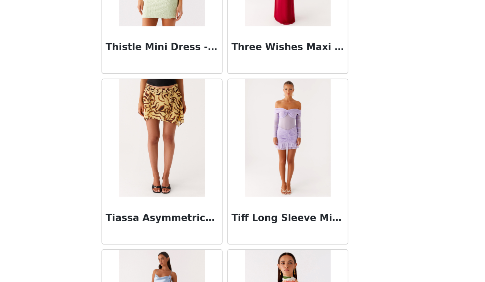
scroll to position [44071, 0]
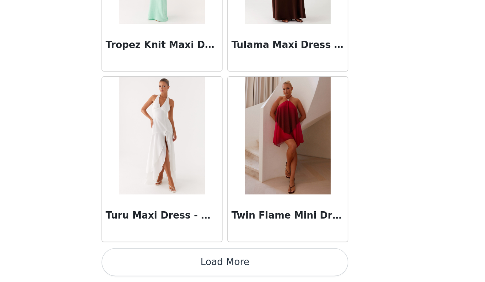
click at [166, 260] on button "Load More" at bounding box center [243, 269] width 154 height 18
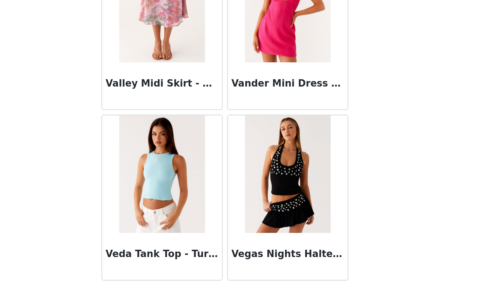
scroll to position [45286, 0]
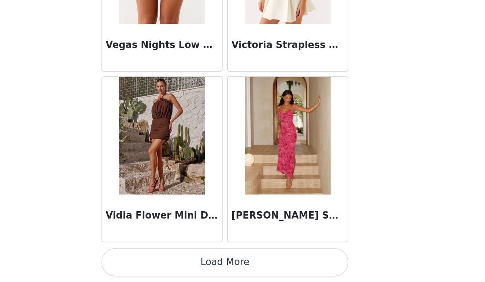
click at [171, 260] on button "Load More" at bounding box center [243, 269] width 154 height 18
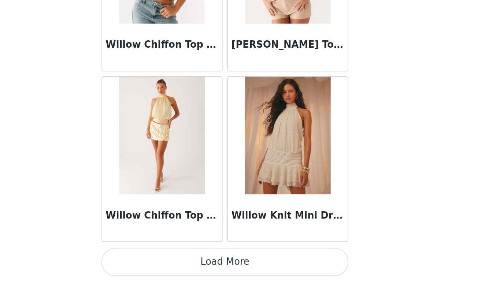
scroll to position [38, 0]
click at [166, 260] on button "Load More" at bounding box center [243, 269] width 154 height 18
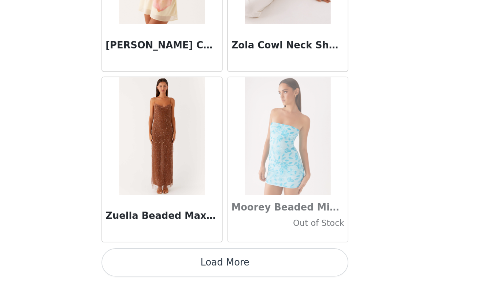
click at [167, 260] on button "Load More" at bounding box center [243, 269] width 154 height 18
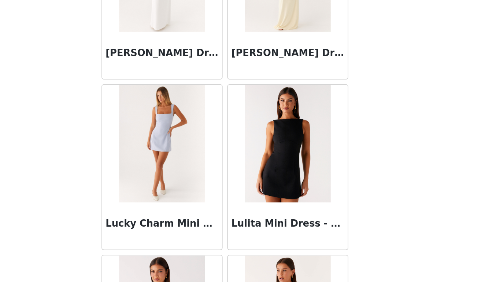
scroll to position [28344, 0]
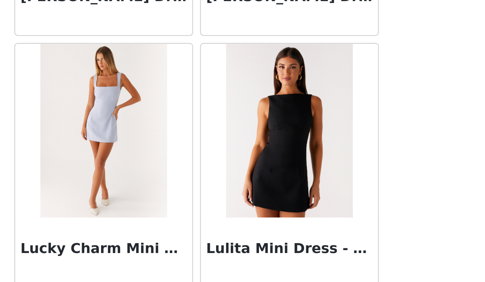
click at [244, 233] on div "Lulita Mini Dress - Black" at bounding box center [281, 247] width 75 height 29
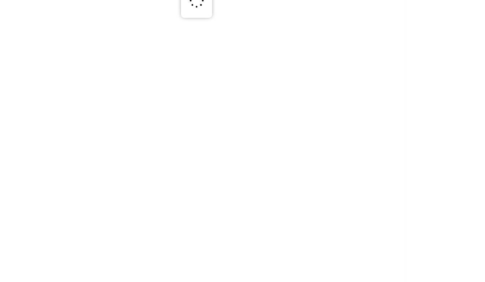
scroll to position [0, 0]
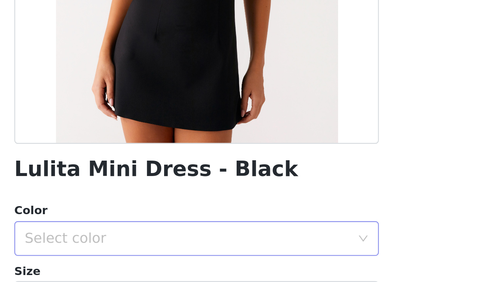
click at [170, 238] on div "Select color" at bounding box center [238, 241] width 137 height 7
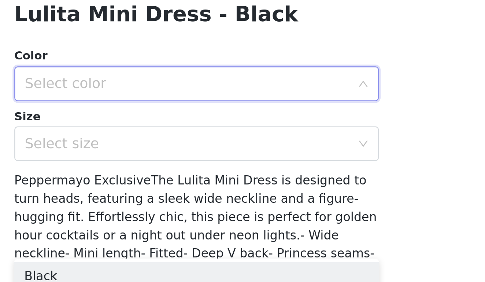
scroll to position [64, 0]
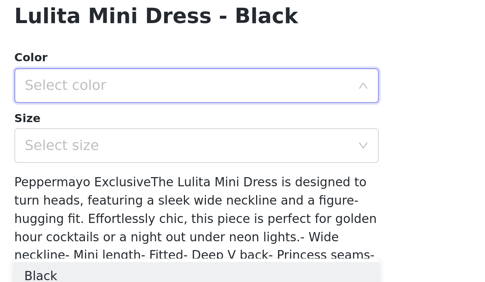
click at [170, 173] on div "Select color" at bounding box center [238, 176] width 137 height 7
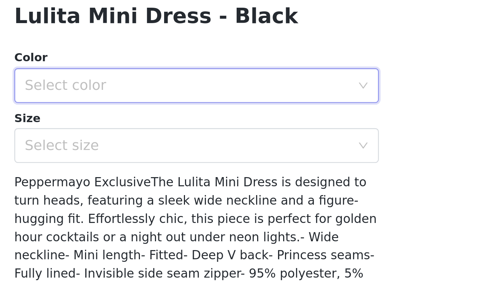
click at [170, 173] on div "Select color" at bounding box center [238, 176] width 137 height 7
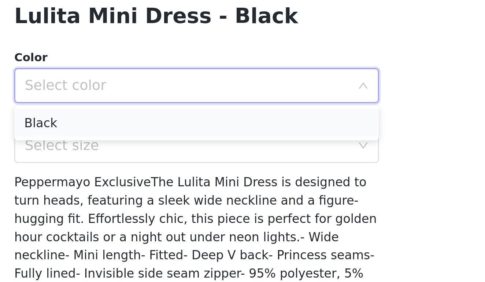
click at [166, 187] on li "Black" at bounding box center [243, 193] width 154 height 12
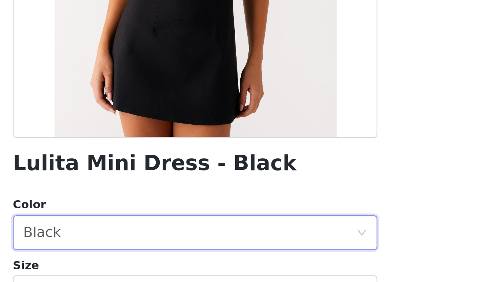
scroll to position [96, 0]
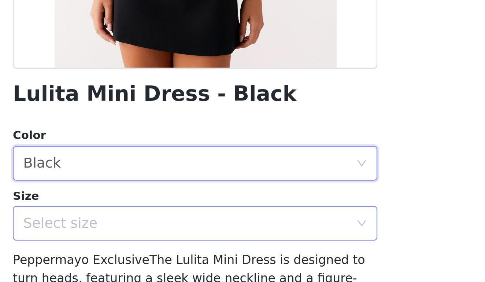
click at [170, 163] on div "Select size" at bounding box center [240, 170] width 140 height 14
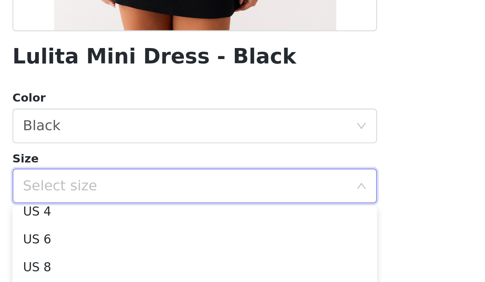
scroll to position [29, 0]
click at [166, 187] on li "US 6" at bounding box center [243, 193] width 154 height 12
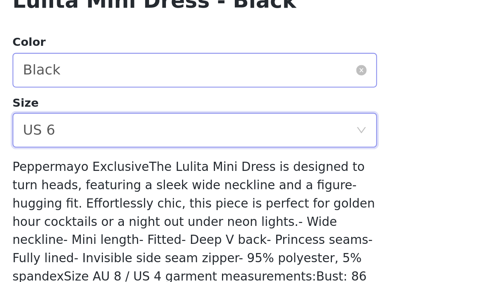
scroll to position [96, 0]
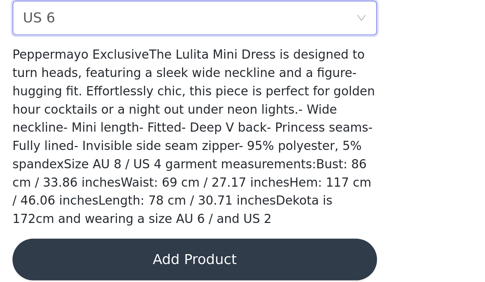
click at [166, 263] on button "Add Product" at bounding box center [243, 272] width 154 height 18
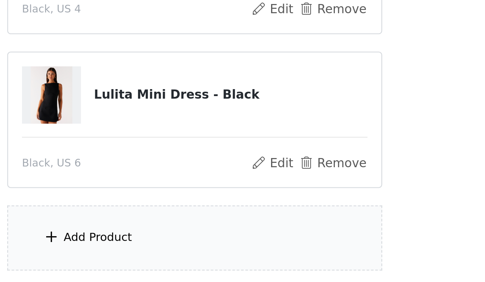
scroll to position [59, 0]
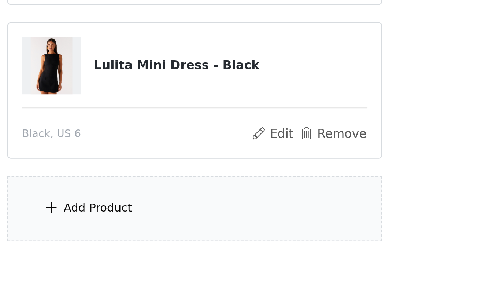
click at [163, 237] on div "Add Product" at bounding box center [242, 250] width 158 height 27
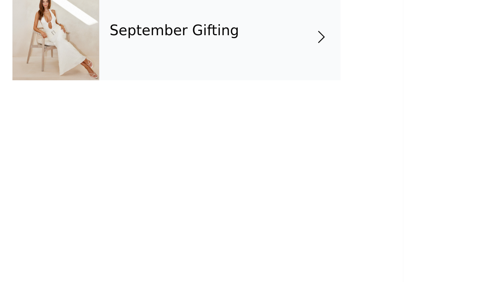
click at [202, 37] on div "September Gifting" at bounding box center [253, 55] width 102 height 37
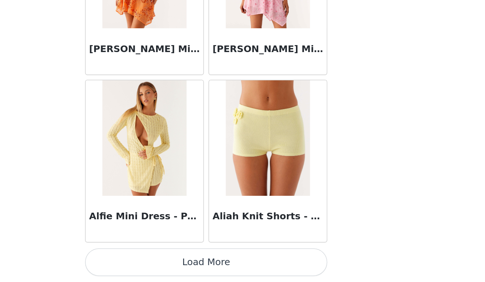
scroll to position [103, 0]
click at [166, 260] on button "Load More" at bounding box center [243, 269] width 154 height 18
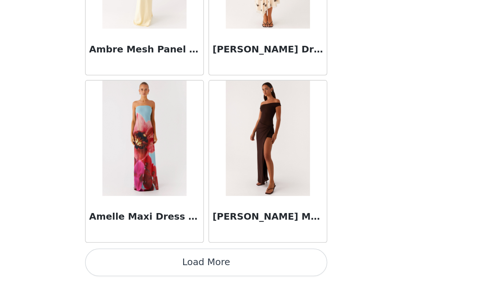
click at [166, 260] on button "Load More" at bounding box center [243, 269] width 154 height 18
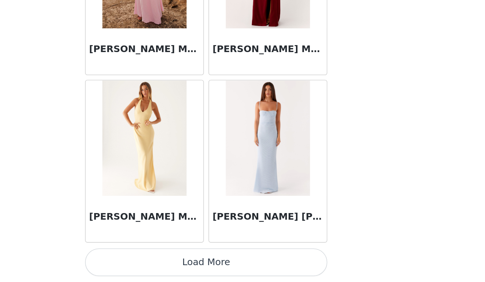
scroll to position [103, 0]
click at [166, 260] on button "Load More" at bounding box center [243, 269] width 154 height 18
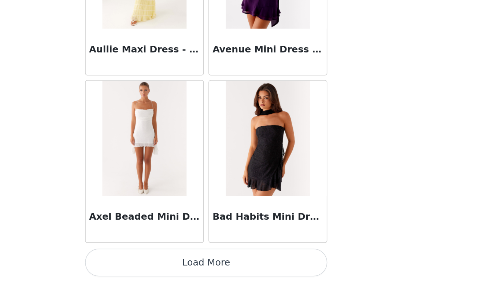
scroll to position [4026, 0]
click at [166, 260] on button "Load More" at bounding box center [243, 269] width 154 height 18
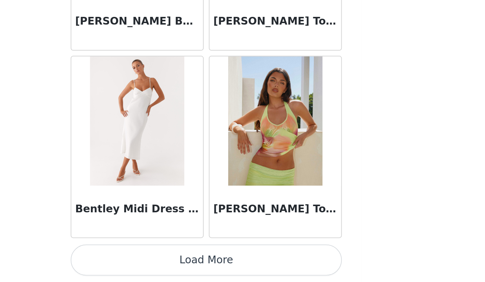
scroll to position [103, 0]
click at [166, 260] on button "Load More" at bounding box center [243, 269] width 154 height 18
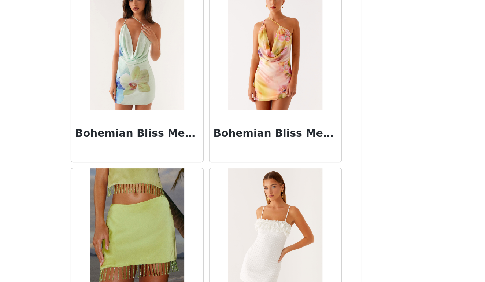
scroll to position [5900, 0]
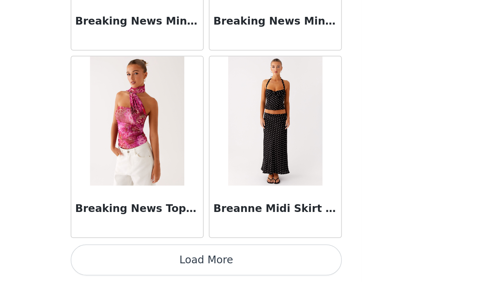
click at [166, 260] on button "Load More" at bounding box center [243, 269] width 154 height 18
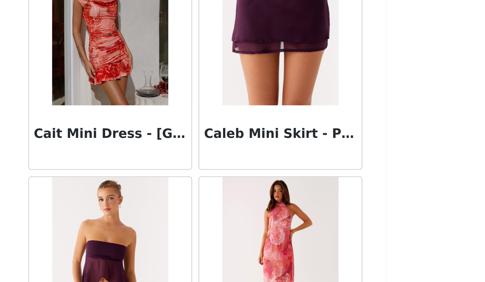
scroll to position [6933, 0]
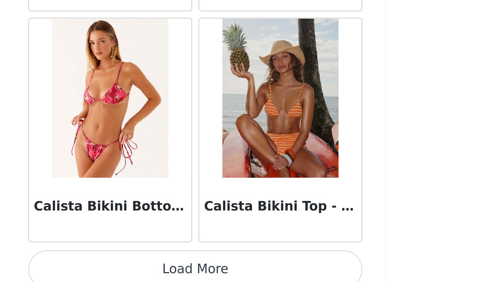
click at [166, 260] on button "Load More" at bounding box center [243, 269] width 154 height 18
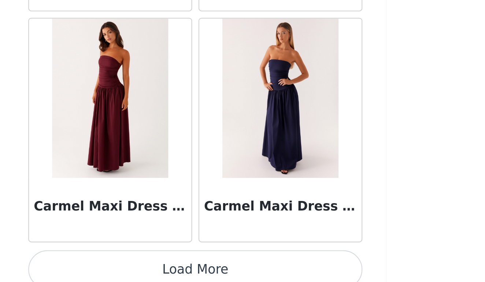
scroll to position [8274, 0]
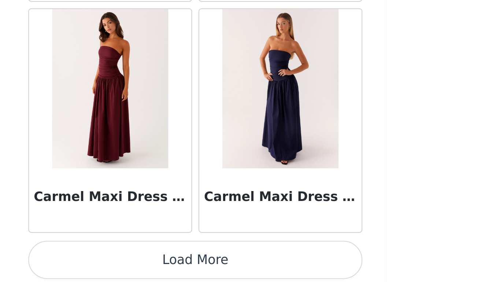
click at [166, 260] on button "Load More" at bounding box center [243, 269] width 154 height 18
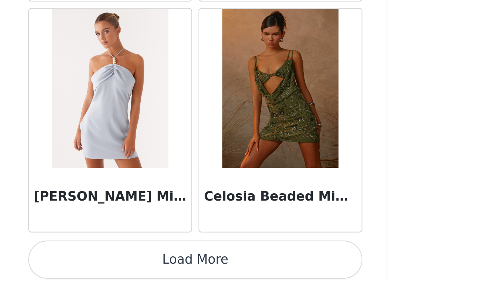
click at [166, 260] on button "Load More" at bounding box center [243, 269] width 154 height 18
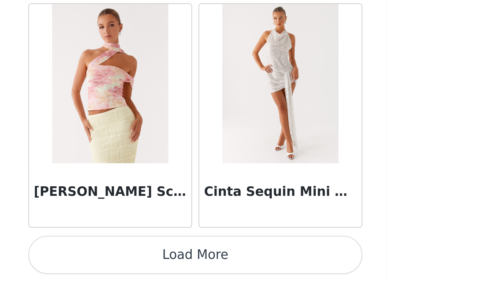
scroll to position [103, 0]
click at [166, 260] on button "Load More" at bounding box center [243, 269] width 154 height 18
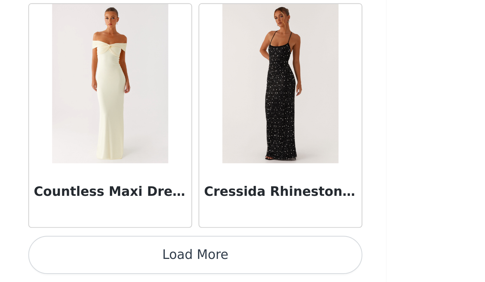
click at [166, 260] on button "Load More" at bounding box center [243, 269] width 154 height 18
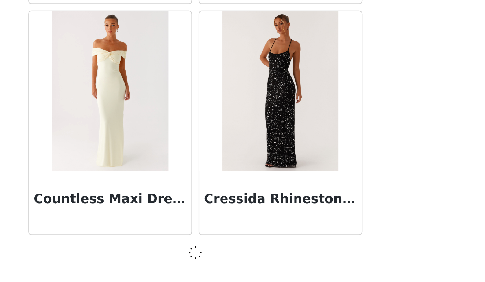
scroll to position [11458, 0]
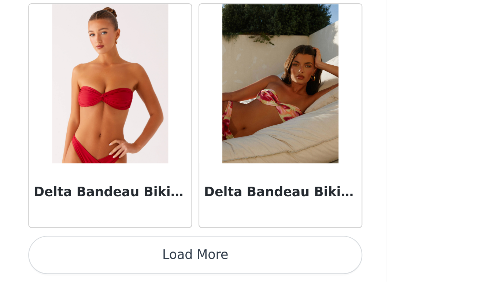
click at [166, 260] on button "Load More" at bounding box center [243, 269] width 154 height 18
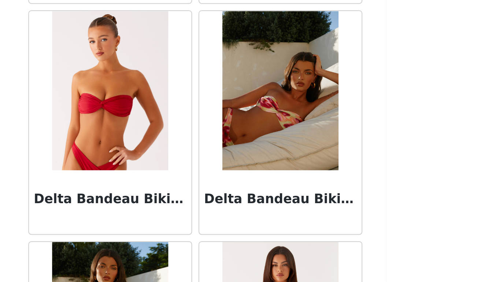
scroll to position [103, 0]
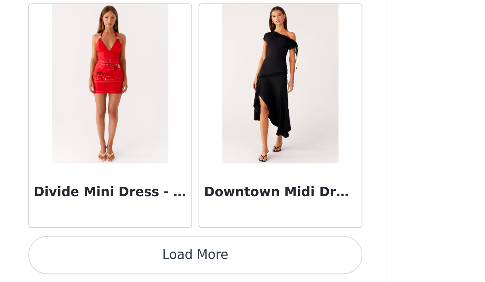
click at [166, 260] on button "Load More" at bounding box center [243, 269] width 154 height 18
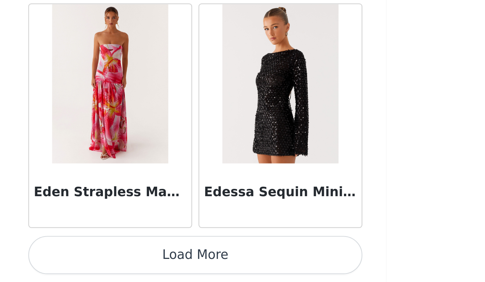
click at [166, 260] on button "Load More" at bounding box center [243, 269] width 154 height 18
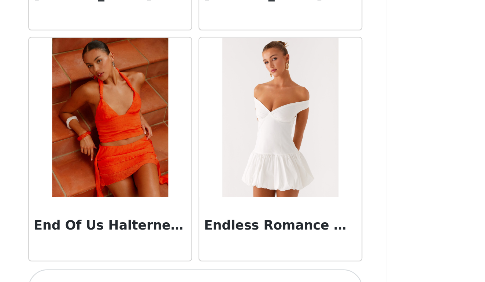
scroll to position [15703, 0]
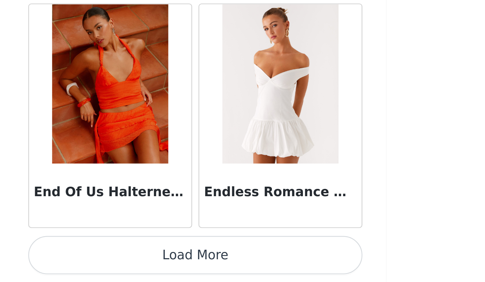
click at [166, 260] on button "Load More" at bounding box center [243, 269] width 154 height 18
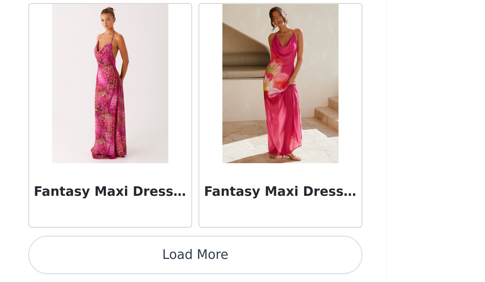
scroll to position [103, 0]
click at [166, 260] on button "Load More" at bounding box center [243, 269] width 154 height 18
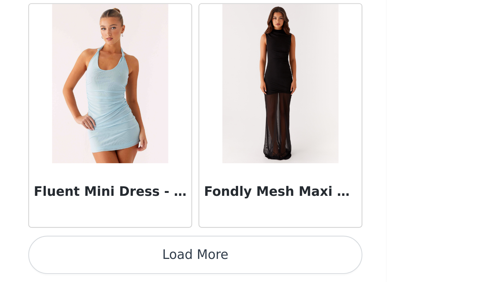
click at [166, 260] on button "Load More" at bounding box center [243, 269] width 154 height 18
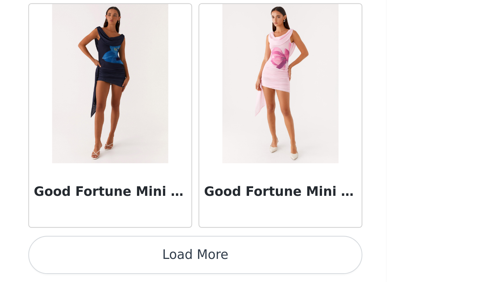
click at [166, 260] on button "Load More" at bounding box center [243, 269] width 154 height 18
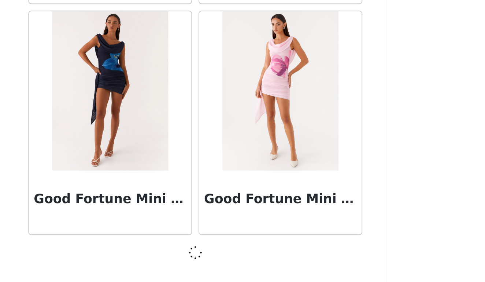
scroll to position [18893, 0]
click at [166, 264] on div at bounding box center [243, 268] width 154 height 9
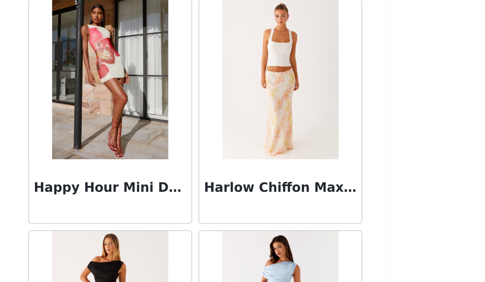
scroll to position [19572, 0]
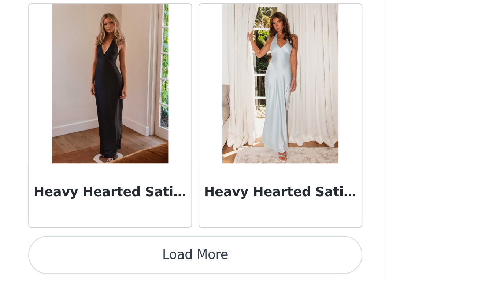
click at [166, 260] on button "Load More" at bounding box center [243, 269] width 154 height 18
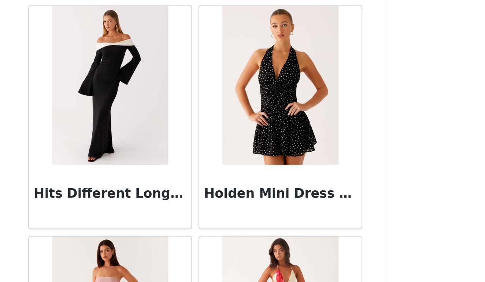
scroll to position [20450, 0]
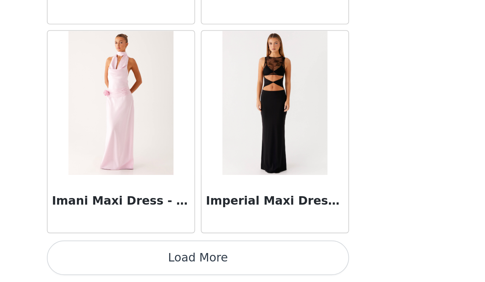
click at [166, 260] on button "Load More" at bounding box center [243, 269] width 154 height 18
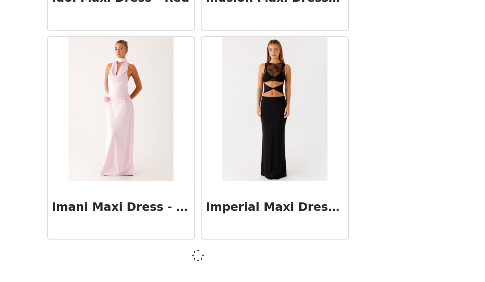
scroll to position [21017, 0]
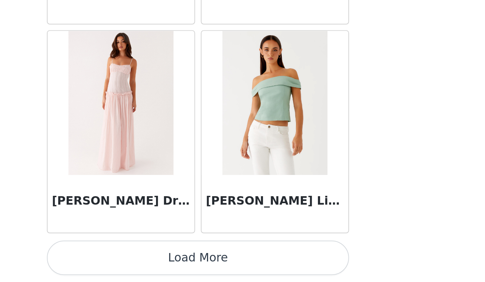
click at [166, 260] on button "Load More" at bounding box center [243, 269] width 154 height 18
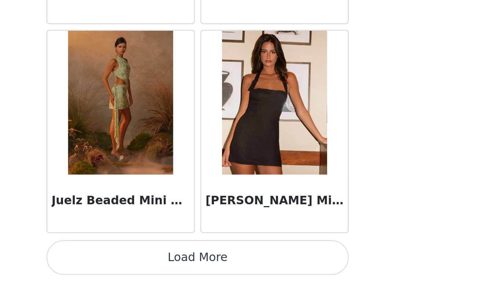
scroll to position [103, 0]
click at [166, 260] on button "Load More" at bounding box center [243, 269] width 154 height 18
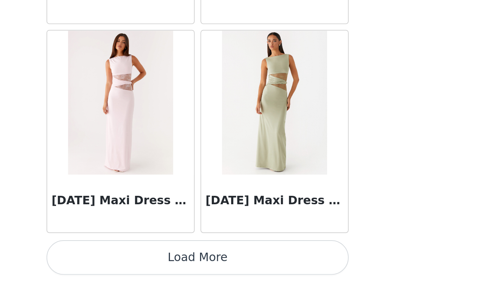
click at [166, 260] on button "Load More" at bounding box center [243, 269] width 154 height 18
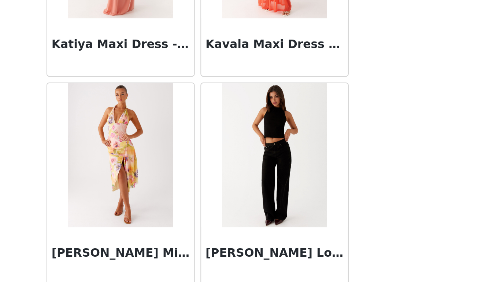
scroll to position [24607, 0]
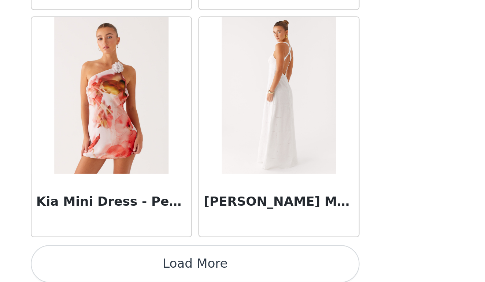
click at [166, 260] on button "Load More" at bounding box center [243, 269] width 154 height 18
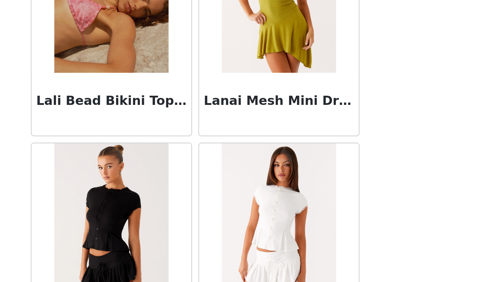
scroll to position [26142, 0]
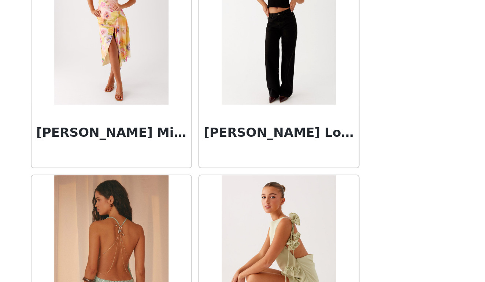
click at [255, 122] on img at bounding box center [281, 158] width 53 height 73
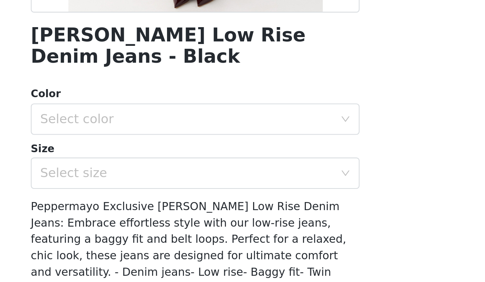
scroll to position [49, 0]
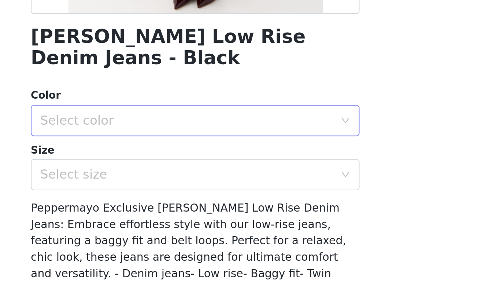
click at [170, 199] on div "Select color" at bounding box center [238, 202] width 137 height 7
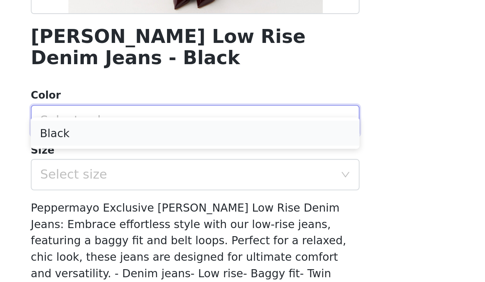
click at [166, 202] on li "Black" at bounding box center [243, 208] width 154 height 12
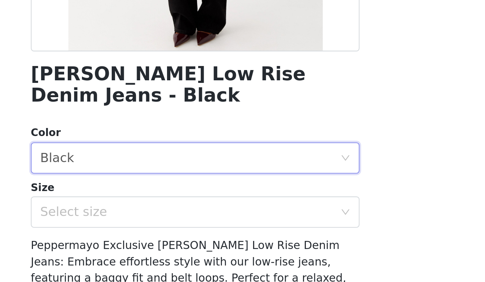
scroll to position [65, 0]
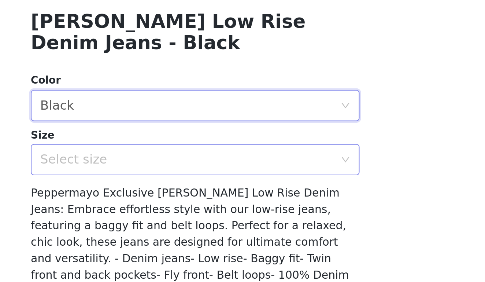
click at [170, 205] on div "Select size" at bounding box center [240, 212] width 140 height 14
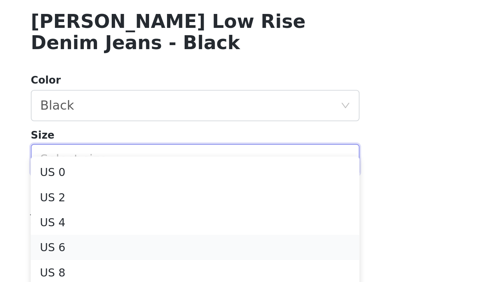
click at [166, 247] on li "US 6" at bounding box center [243, 253] width 154 height 12
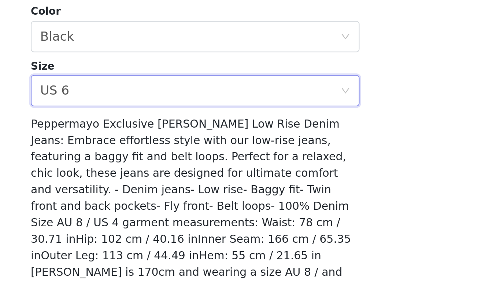
scroll to position [96, 0]
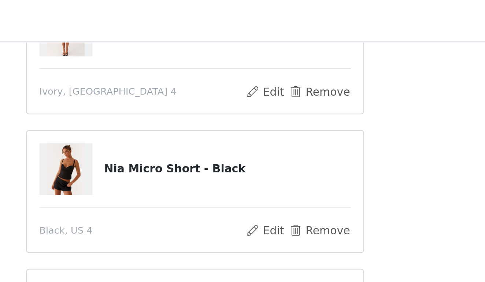
scroll to position [45, 0]
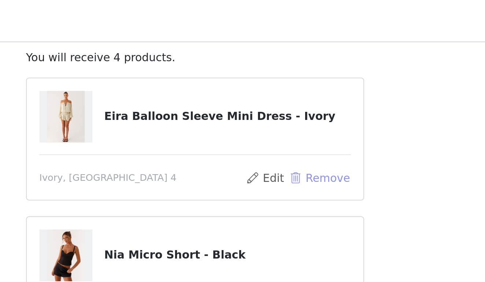
click at [286, 82] on button "Remove" at bounding box center [300, 83] width 29 height 9
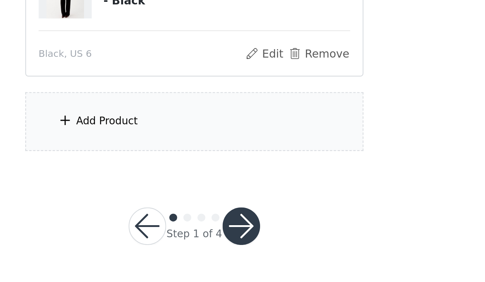
scroll to position [103, 0]
click at [163, 193] on div "Add Product" at bounding box center [242, 206] width 158 height 27
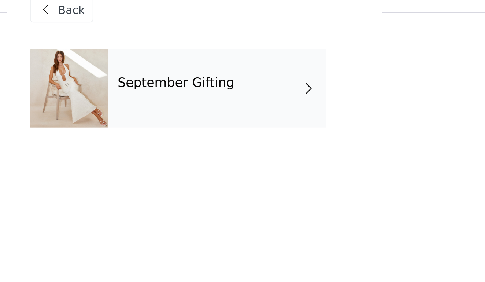
click at [202, 44] on div "September Gifting" at bounding box center [253, 55] width 102 height 37
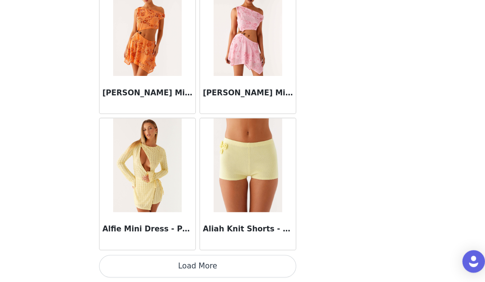
click at [166, 260] on button "Load More" at bounding box center [243, 269] width 154 height 18
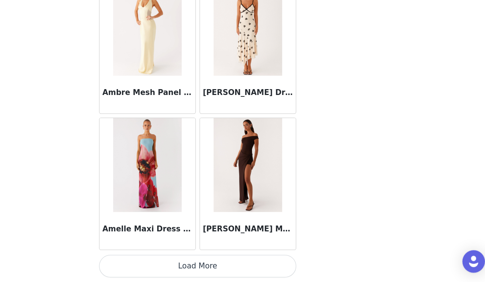
click at [166, 260] on button "Load More" at bounding box center [243, 269] width 154 height 18
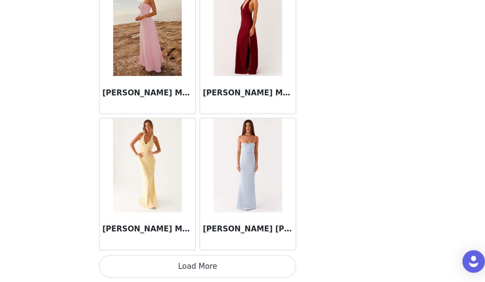
click at [166, 260] on button "Load More" at bounding box center [243, 269] width 154 height 18
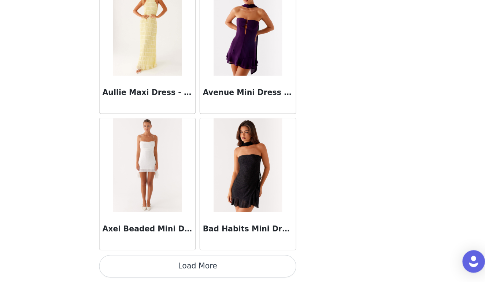
click at [166, 260] on button "Load More" at bounding box center [243, 269] width 154 height 18
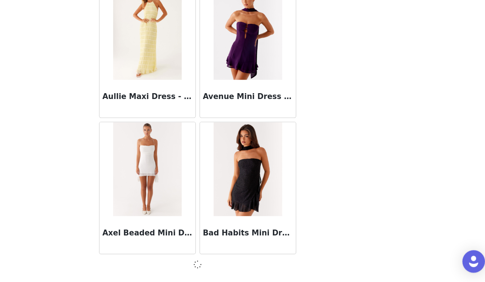
scroll to position [4022, 0]
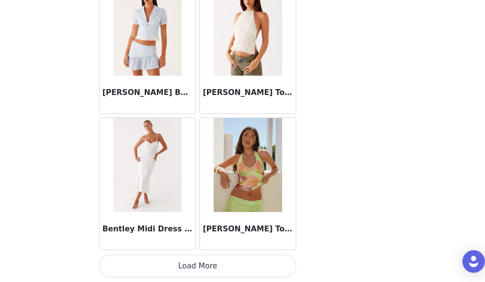
click at [166, 260] on button "Load More" at bounding box center [243, 269] width 154 height 18
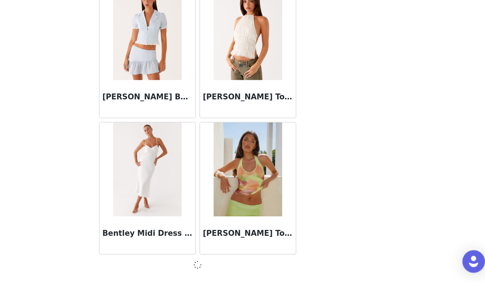
scroll to position [5085, 0]
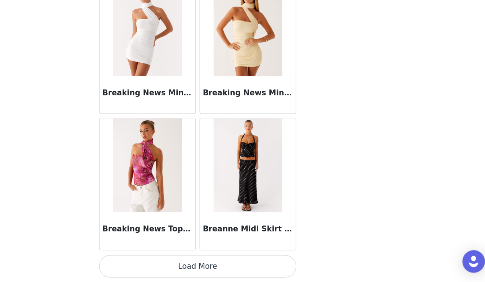
click at [166, 260] on button "Load More" at bounding box center [243, 269] width 154 height 18
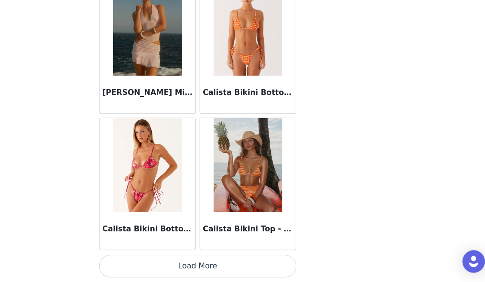
click at [166, 260] on button "Load More" at bounding box center [243, 269] width 154 height 18
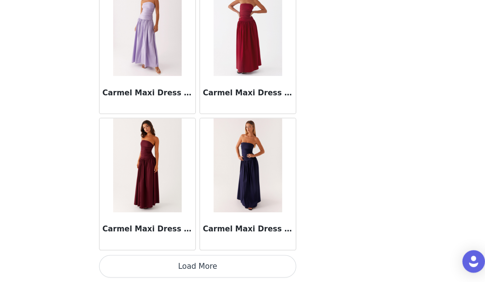
click at [166, 260] on button "Load More" at bounding box center [243, 269] width 154 height 18
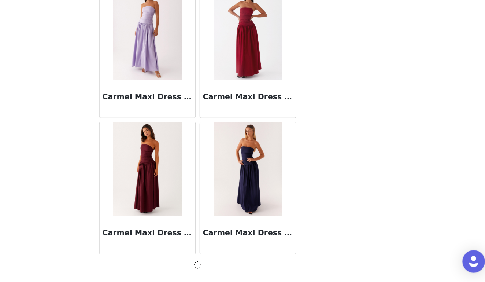
scroll to position [8271, 0]
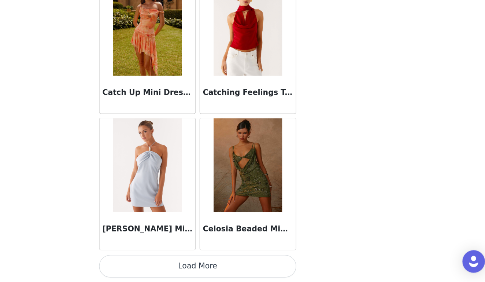
click at [166, 260] on button "Load More" at bounding box center [243, 269] width 154 height 18
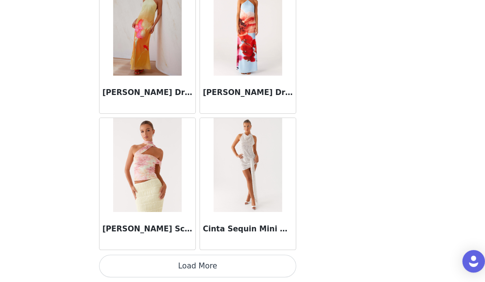
scroll to position [103, 0]
click at [166, 260] on button "Load More" at bounding box center [243, 269] width 154 height 18
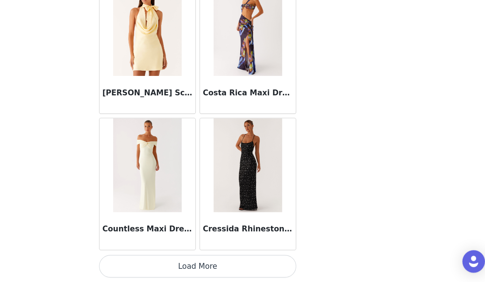
scroll to position [11461, 0]
click at [166, 260] on button "Load More" at bounding box center [243, 269] width 154 height 18
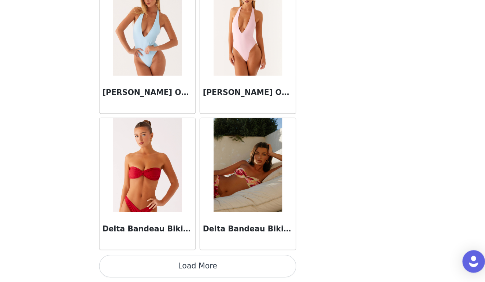
click at [166, 260] on button "Load More" at bounding box center [243, 269] width 154 height 18
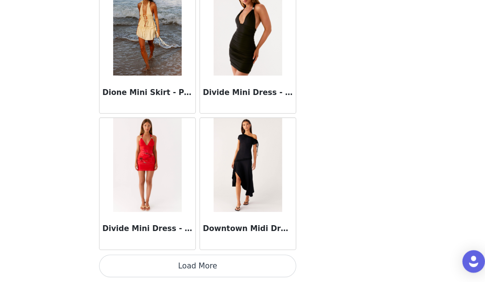
click at [166, 260] on button "Load More" at bounding box center [243, 269] width 154 height 18
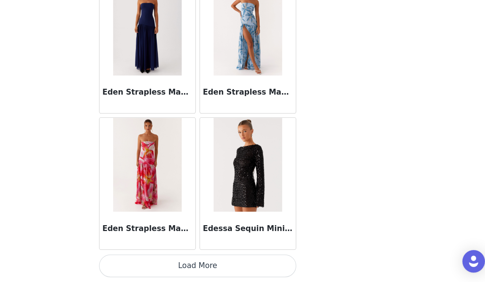
scroll to position [103, 0]
click at [166, 260] on button "Load More" at bounding box center [243, 269] width 154 height 18
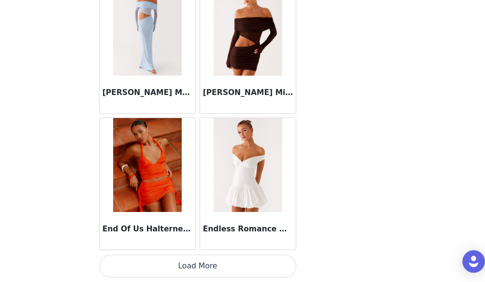
click at [171, 260] on button "Load More" at bounding box center [243, 269] width 154 height 18
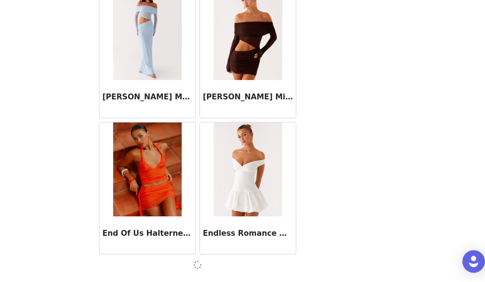
scroll to position [15706, 0]
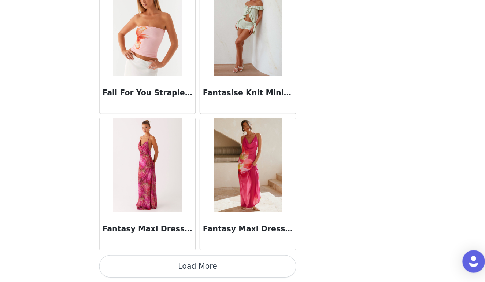
click at [169, 260] on button "Load More" at bounding box center [243, 269] width 154 height 18
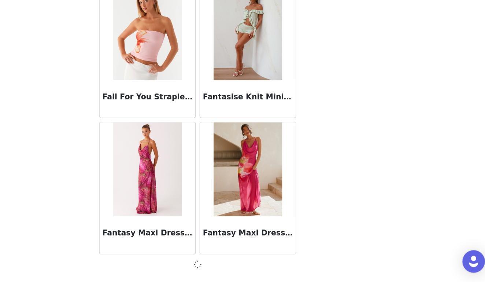
scroll to position [16769, 0]
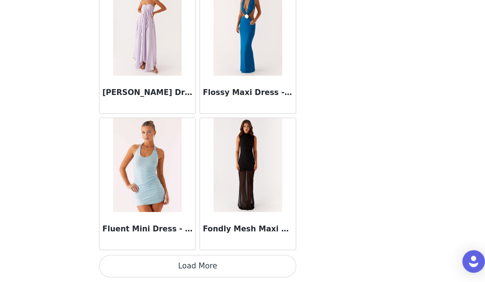
click at [166, 260] on button "Load More" at bounding box center [243, 269] width 154 height 18
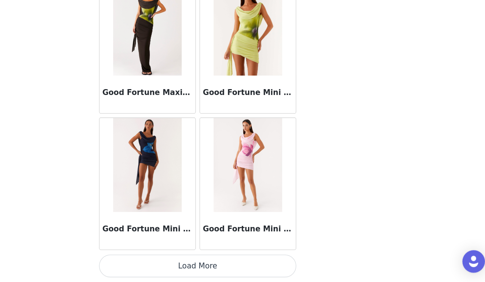
click at [166, 260] on button "Load More" at bounding box center [243, 269] width 154 height 18
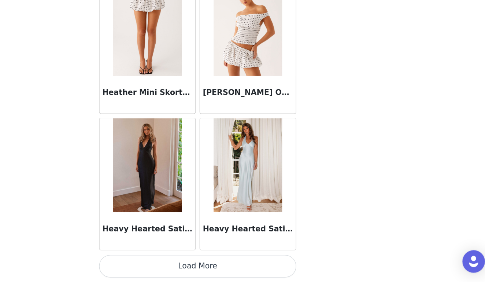
click at [166, 260] on button "Load More" at bounding box center [243, 269] width 154 height 18
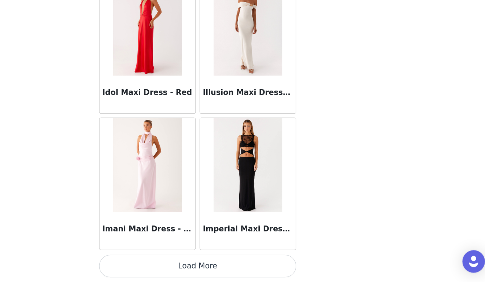
scroll to position [21021, 0]
click at [166, 260] on button "Load More" at bounding box center [243, 269] width 154 height 18
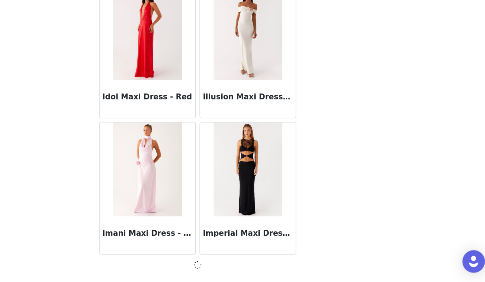
scroll to position [21017, 0]
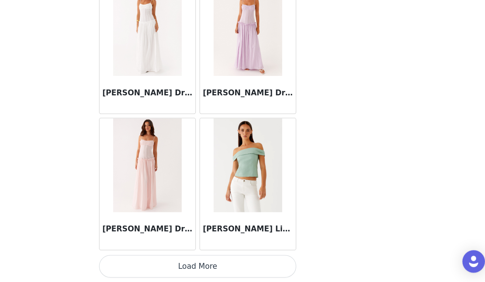
click at [166, 260] on button "Load More" at bounding box center [243, 269] width 154 height 18
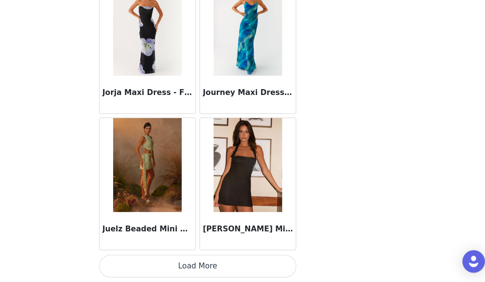
click at [166, 260] on button "Load More" at bounding box center [243, 269] width 154 height 18
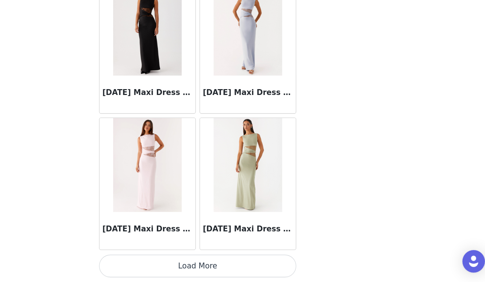
scroll to position [103, 0]
click at [166, 260] on button "Load More" at bounding box center [243, 269] width 154 height 18
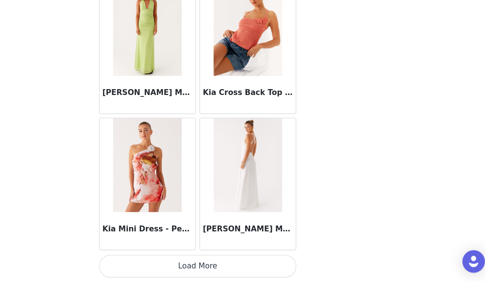
click at [166, 260] on button "Load More" at bounding box center [243, 269] width 154 height 18
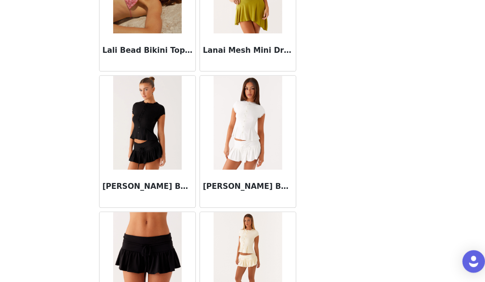
scroll to position [26193, 0]
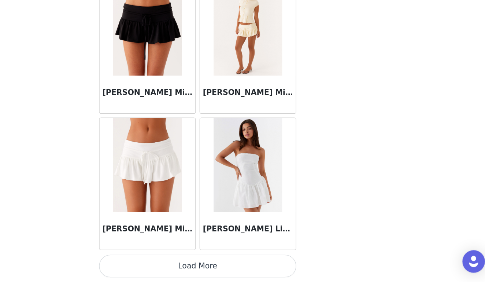
click at [166, 260] on button "Load More" at bounding box center [243, 269] width 154 height 18
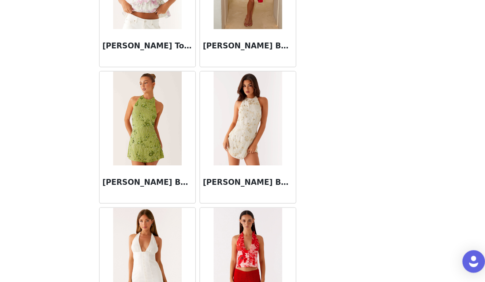
scroll to position [26804, 0]
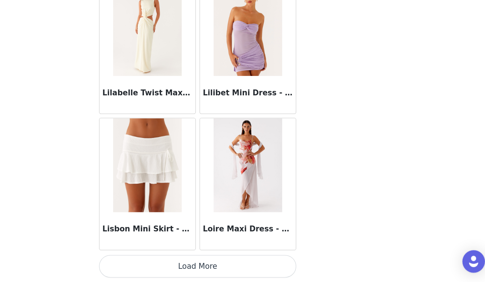
click at [166, 260] on button "Load More" at bounding box center [243, 269] width 154 height 18
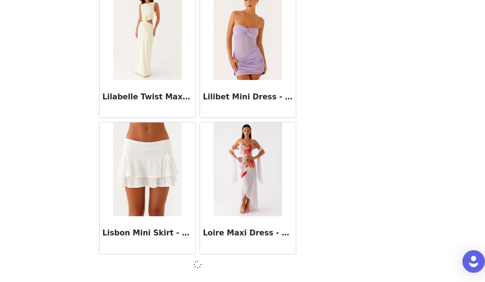
scroll to position [27390, 0]
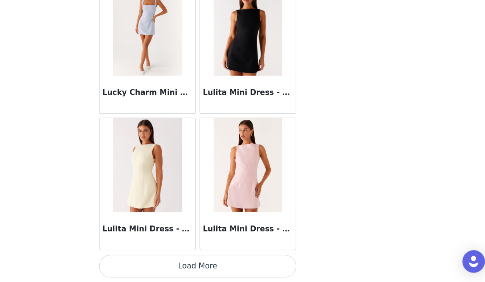
click at [177, 260] on button "Load More" at bounding box center [243, 269] width 154 height 18
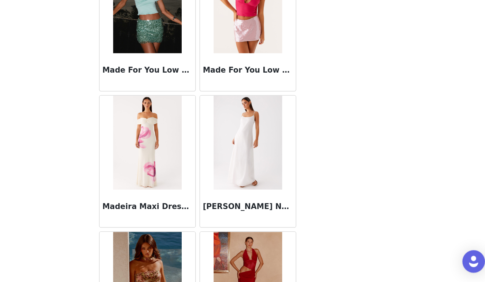
scroll to position [29391, 0]
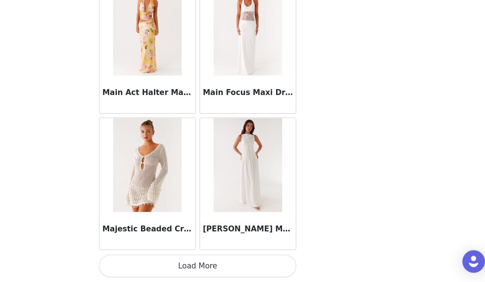
click at [179, 260] on button "Load More" at bounding box center [243, 269] width 154 height 18
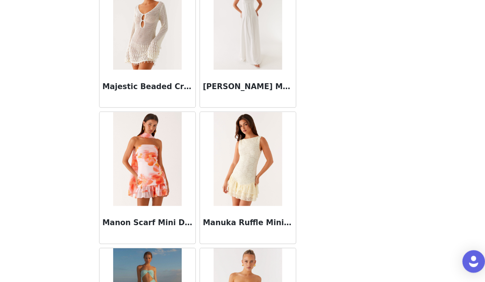
scroll to position [29851, 0]
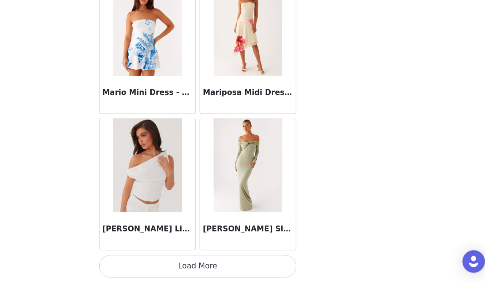
click at [175, 260] on button "Load More" at bounding box center [243, 269] width 154 height 18
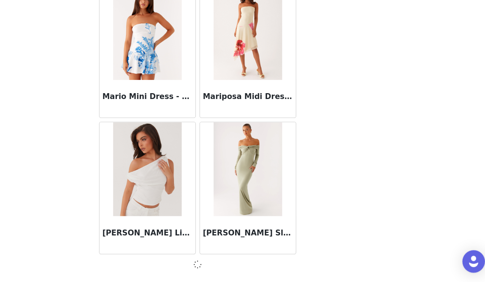
scroll to position [30577, 0]
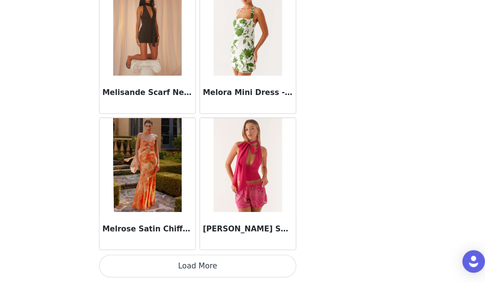
click at [171, 260] on button "Load More" at bounding box center [243, 269] width 154 height 18
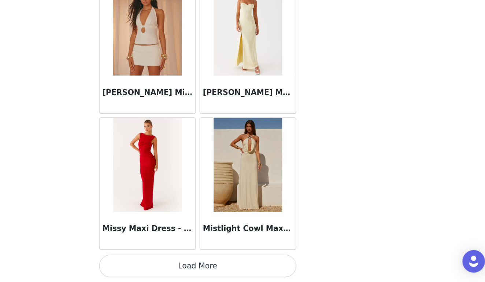
scroll to position [103, 0]
click at [169, 260] on button "Load More" at bounding box center [243, 269] width 154 height 18
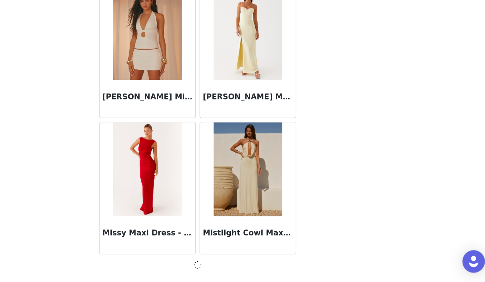
scroll to position [32701, 0]
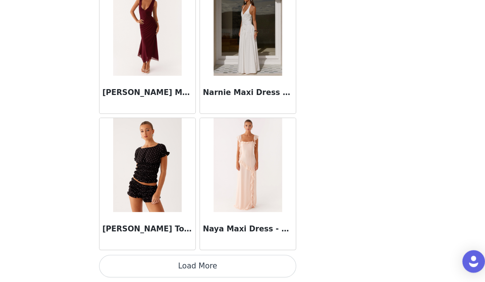
click at [166, 260] on button "Load More" at bounding box center [243, 269] width 154 height 18
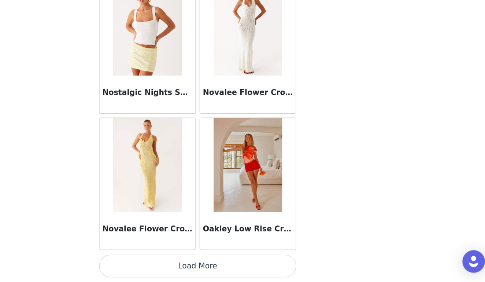
scroll to position [34829, 0]
click at [166, 260] on button "Load More" at bounding box center [243, 269] width 154 height 18
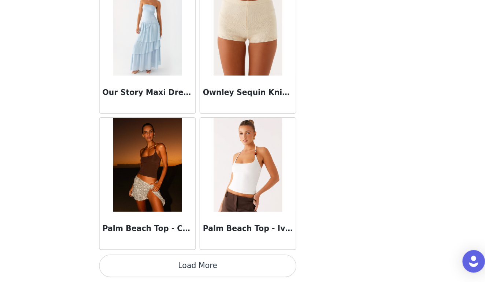
scroll to position [103, 0]
click at [166, 260] on button "Load More" at bounding box center [243, 269] width 154 height 18
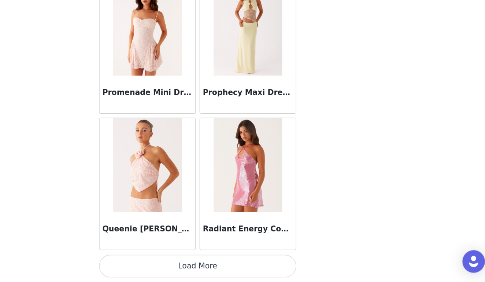
click at [166, 260] on button "Load More" at bounding box center [243, 269] width 154 height 18
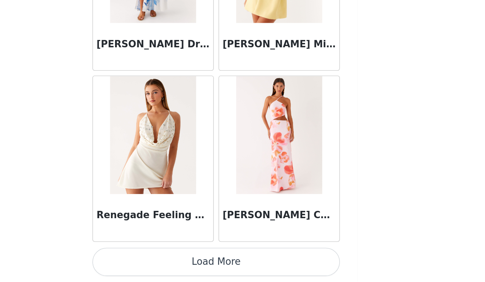
click at [166, 260] on button "Load More" at bounding box center [243, 269] width 154 height 18
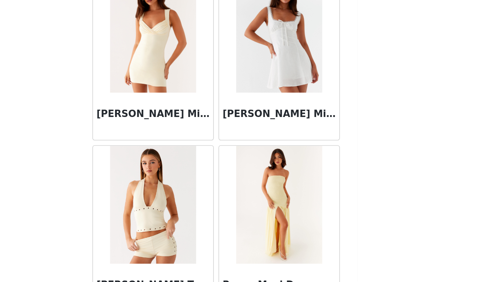
scroll to position [38992, 0]
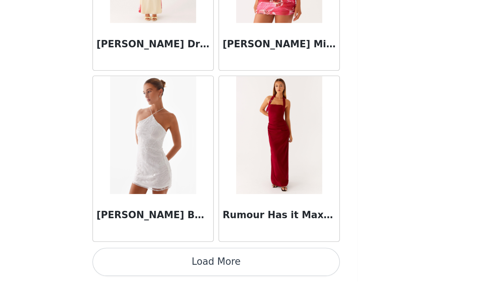
click at [166, 260] on button "Load More" at bounding box center [243, 269] width 154 height 18
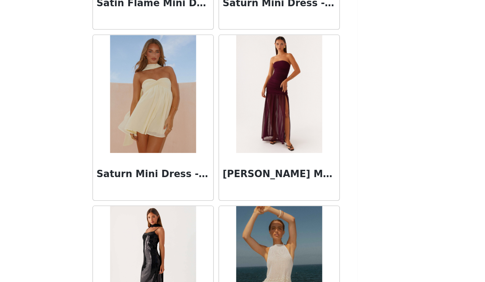
scroll to position [39960, 0]
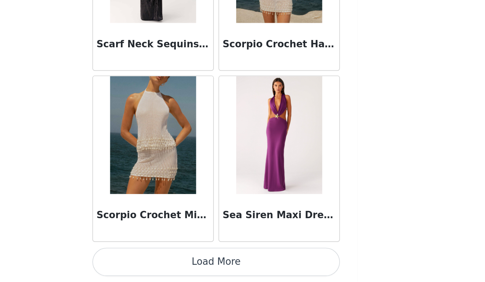
click at [166, 260] on button "Load More" at bounding box center [243, 269] width 154 height 18
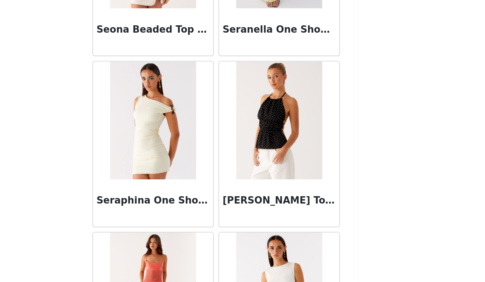
scroll to position [40575, 0]
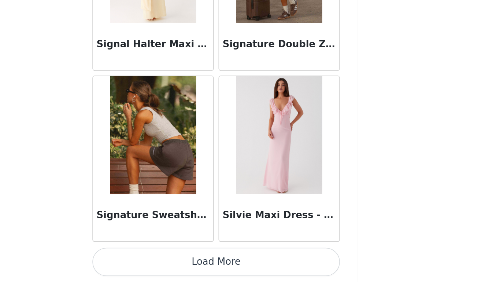
click at [166, 260] on button "Load More" at bounding box center [243, 269] width 154 height 18
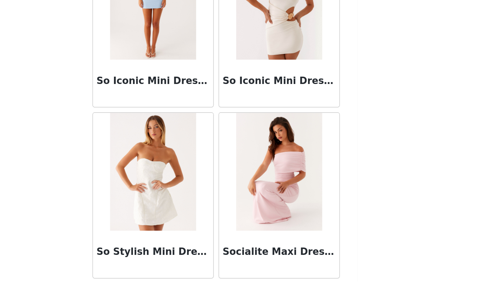
scroll to position [41651, 0]
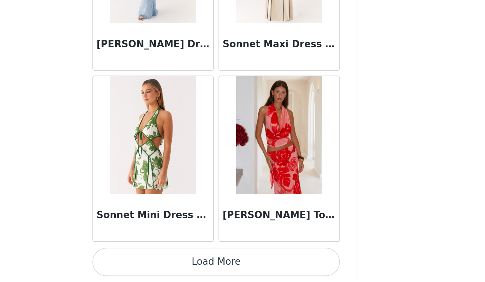
click at [166, 260] on button "Load More" at bounding box center [243, 269] width 154 height 18
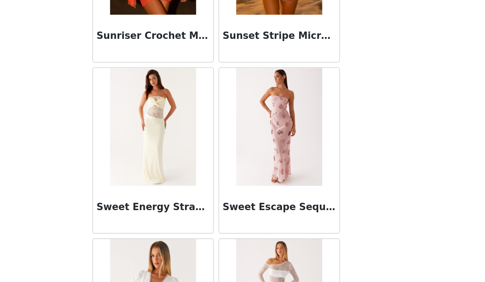
scroll to position [43181, 0]
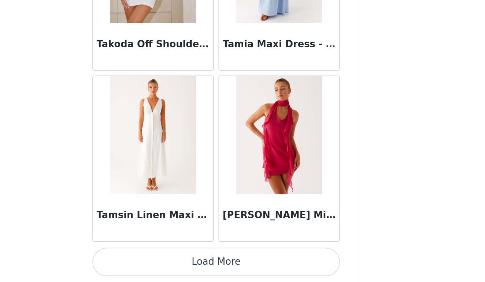
click at [166, 260] on button "Load More" at bounding box center [243, 269] width 154 height 18
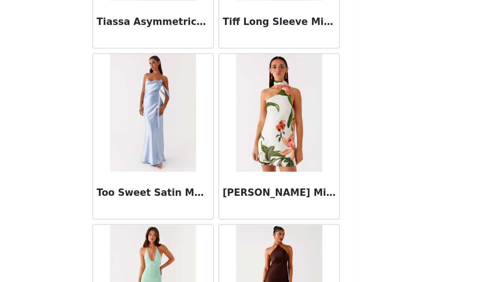
scroll to position [44213, 0]
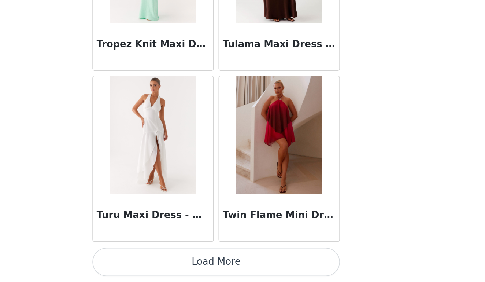
click at [166, 260] on button "Load More" at bounding box center [243, 269] width 154 height 18
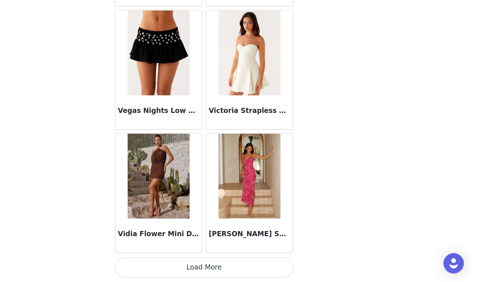
scroll to position [103, 0]
click at [166, 260] on button "Load More" at bounding box center [243, 269] width 154 height 18
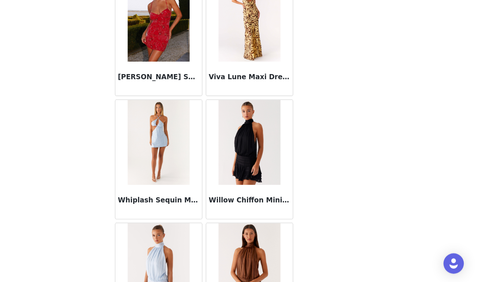
scroll to position [45908, 0]
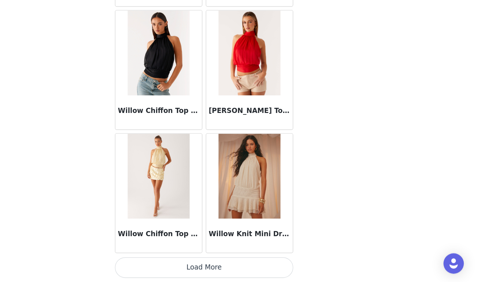
click at [173, 260] on button "Load More" at bounding box center [243, 269] width 154 height 18
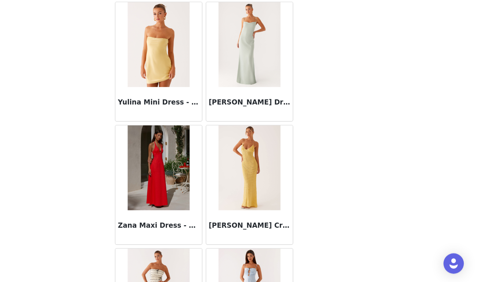
scroll to position [47558, 0]
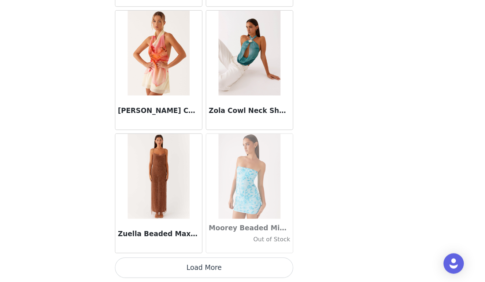
click at [184, 260] on button "Load More" at bounding box center [243, 269] width 154 height 18
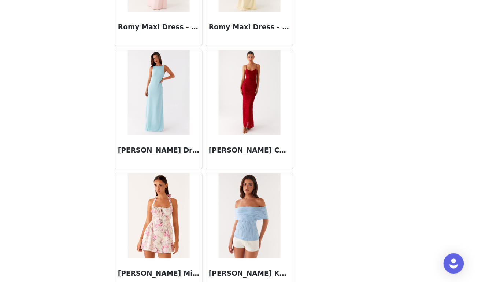
scroll to position [38864, 0]
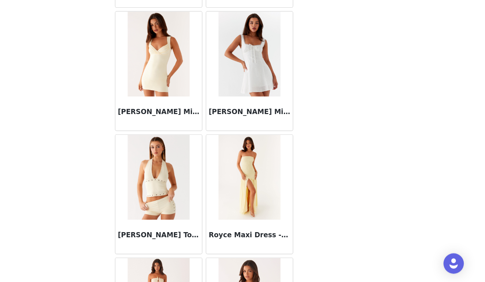
click at [177, 167] on img at bounding box center [203, 191] width 53 height 73
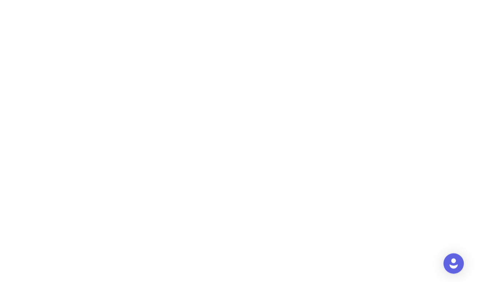
scroll to position [112, 0]
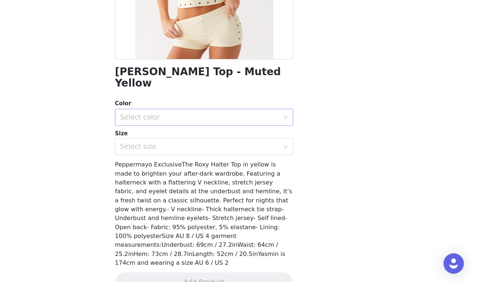
click at [196, 136] on div "Select color" at bounding box center [238, 139] width 137 height 7
click at [189, 140] on li "Muted Yellow" at bounding box center [243, 146] width 154 height 12
click at [186, 158] on div "Select size" at bounding box center [240, 165] width 140 height 14
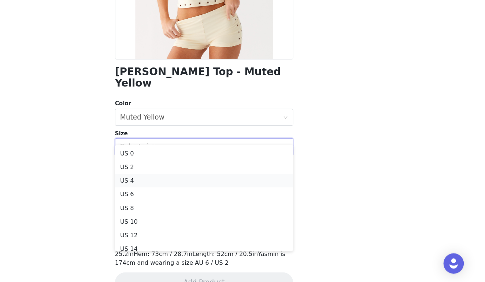
click at [171, 188] on li "US 4" at bounding box center [243, 194] width 154 height 12
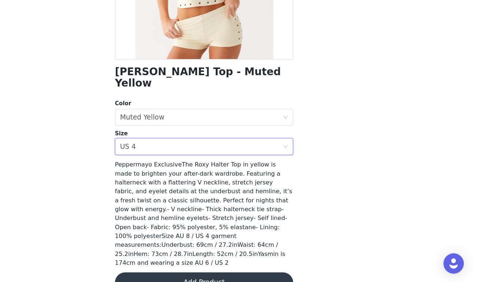
click at [180, 273] on button "Add Product" at bounding box center [243, 282] width 154 height 18
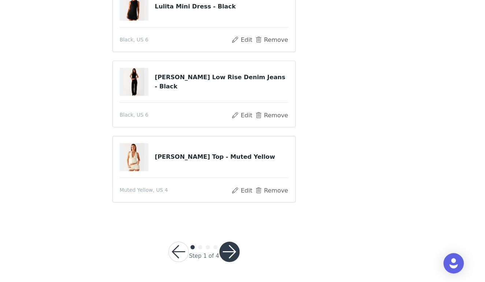
scroll to position [120, 0]
click at [256, 247] on button "button" at bounding box center [265, 256] width 18 height 18
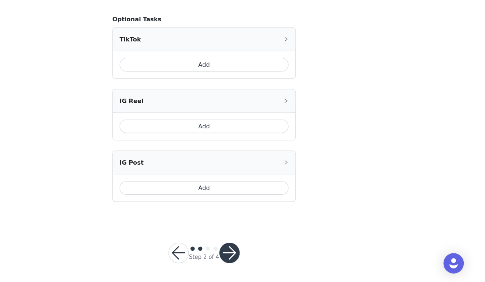
scroll to position [430, 0]
click at [199, 89] on button "Add" at bounding box center [243, 95] width 146 height 12
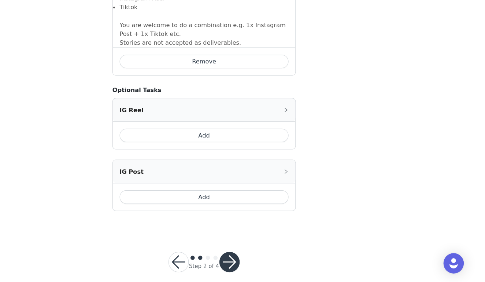
scroll to position [561, 0]
click at [256, 256] on button "button" at bounding box center [265, 265] width 18 height 18
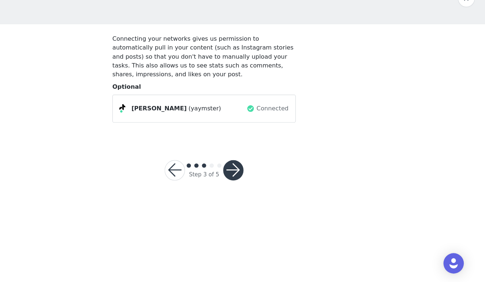
click at [259, 177] on button "button" at bounding box center [268, 186] width 18 height 18
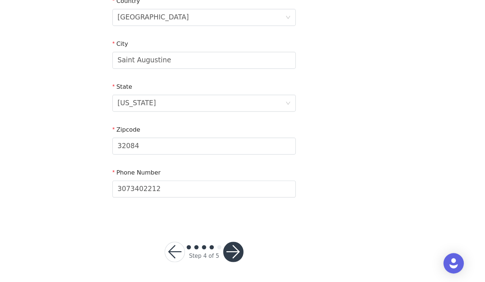
scroll to position [218, 0]
click at [259, 247] on button "button" at bounding box center [268, 256] width 18 height 18
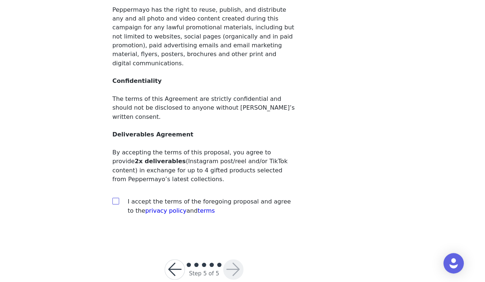
scroll to position [57, 0]
click at [163, 209] on input "checkbox" at bounding box center [165, 211] width 5 height 5
checkbox input "true"
click at [259, 262] on button "button" at bounding box center [268, 271] width 18 height 18
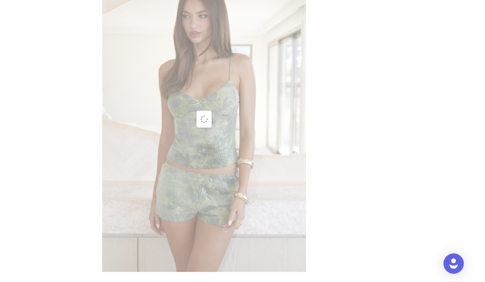
scroll to position [12, 0]
